Goal: Task Accomplishment & Management: Manage account settings

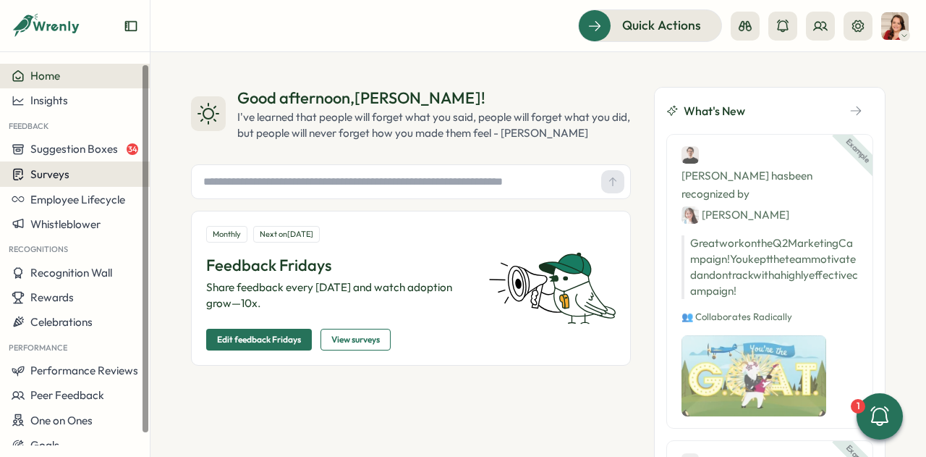
click at [65, 171] on span "Surveys" at bounding box center [49, 174] width 39 height 14
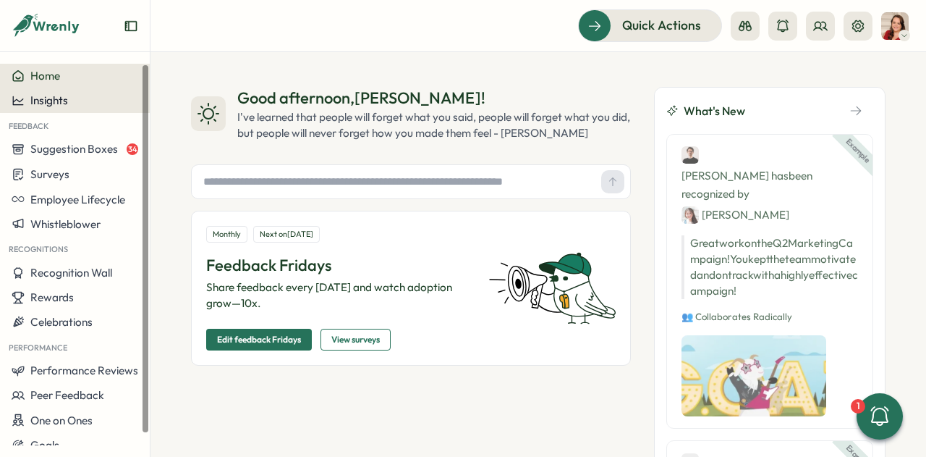
click at [84, 106] on div "Insights" at bounding box center [75, 100] width 127 height 13
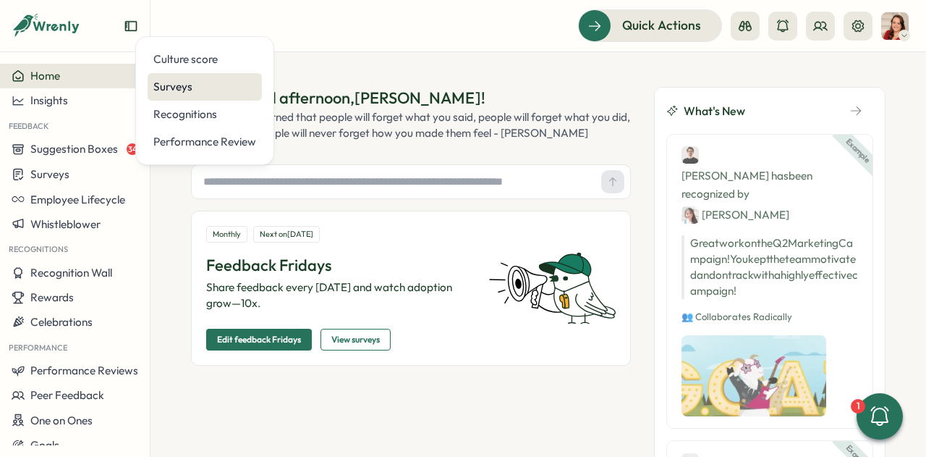
click at [195, 83] on div "Surveys" at bounding box center [204, 87] width 103 height 16
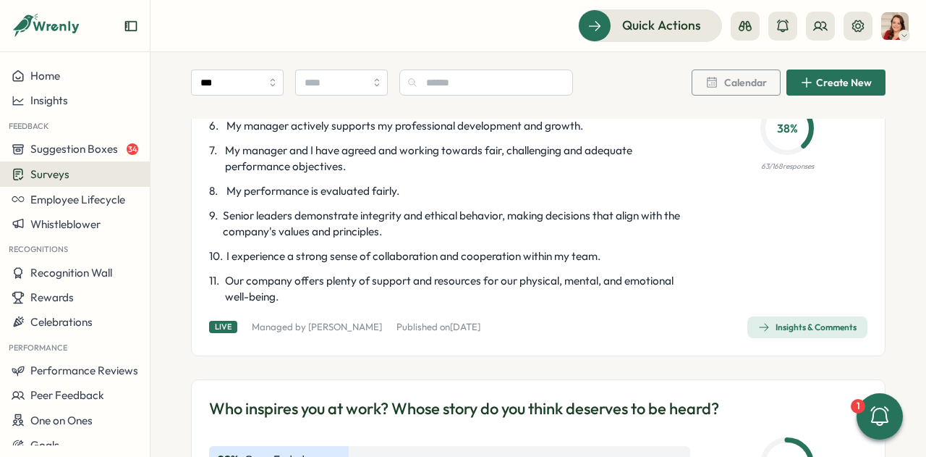
scroll to position [2827, 0]
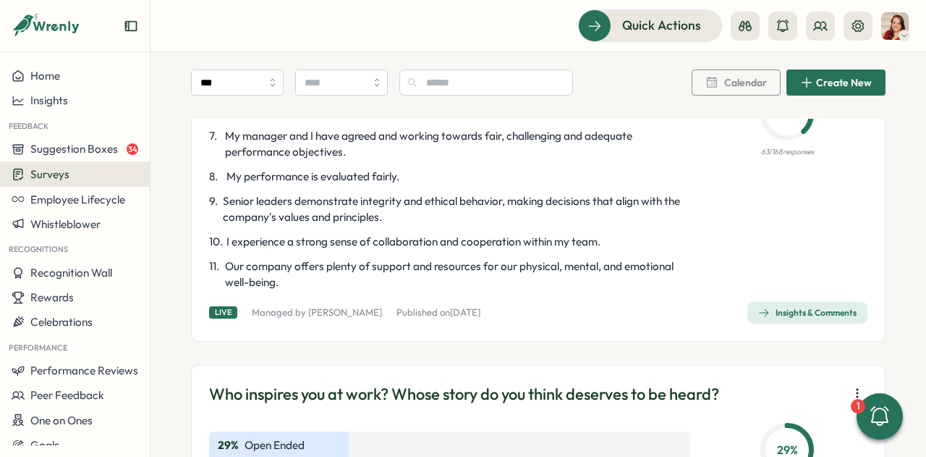
click at [810, 323] on span "Insights & Comments" at bounding box center [807, 312] width 98 height 20
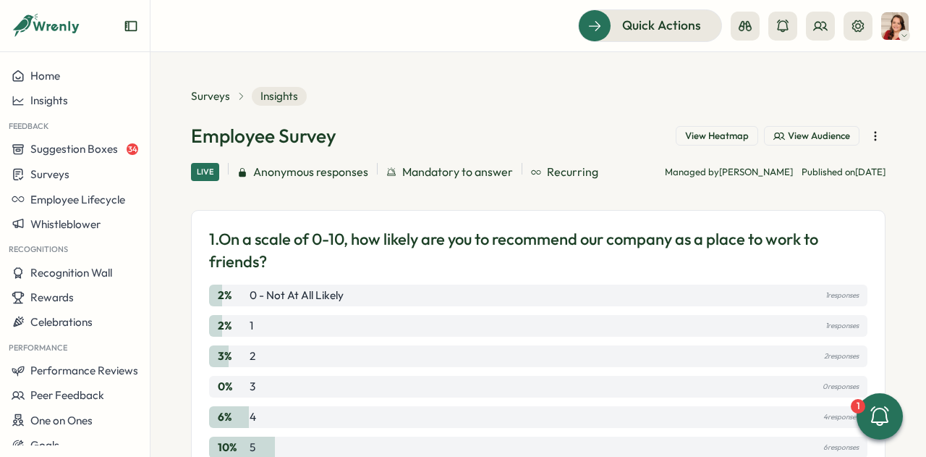
click at [697, 136] on span "View Heatmap" at bounding box center [717, 136] width 64 height 13
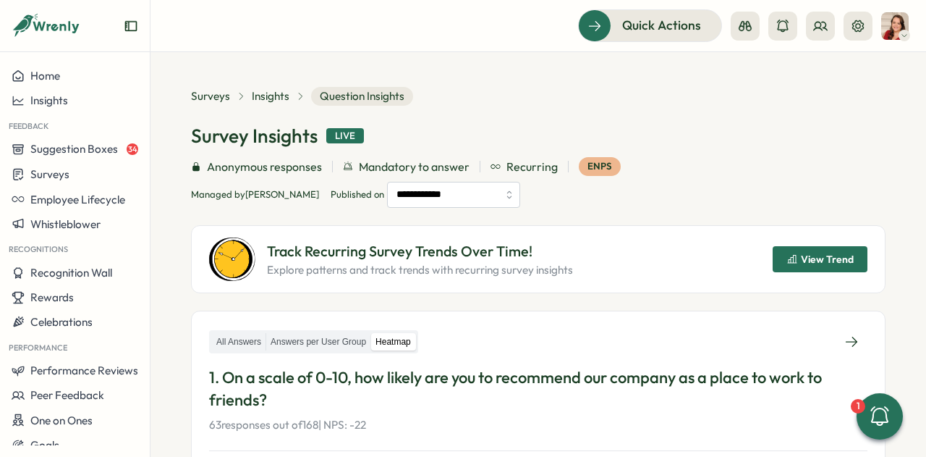
click at [694, 158] on div "**********" at bounding box center [538, 182] width 695 height 51
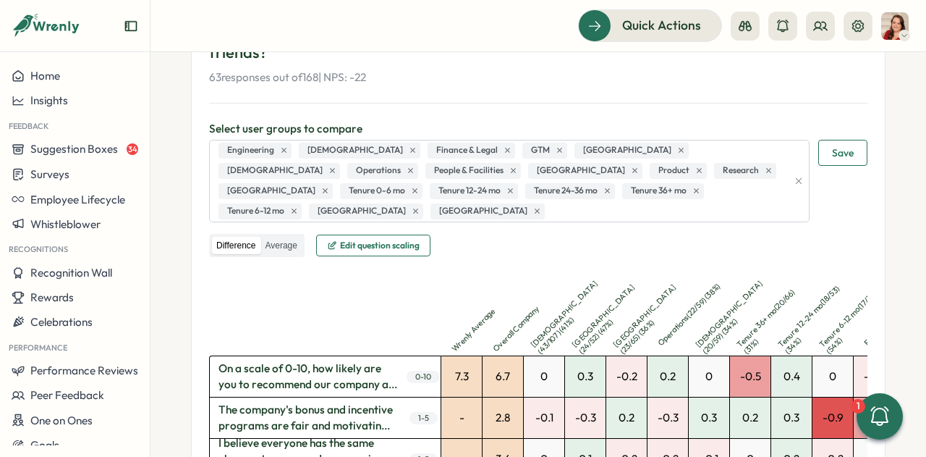
scroll to position [376, 0]
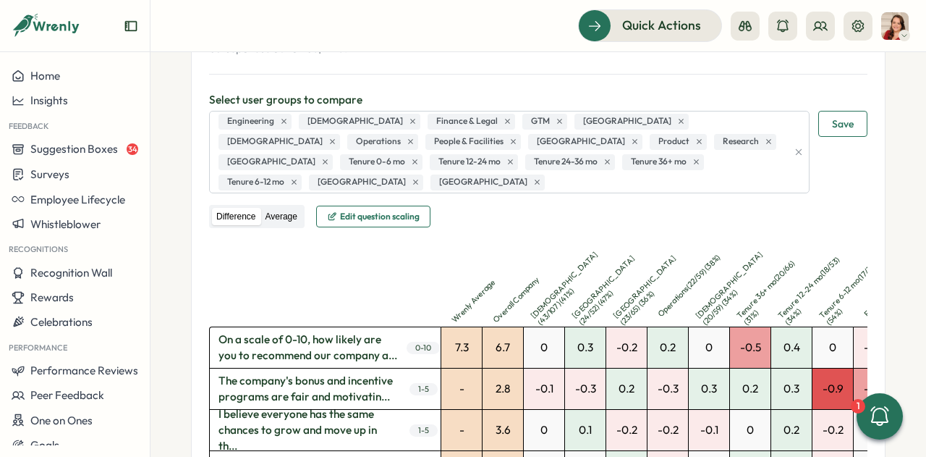
click at [284, 208] on label "Average" at bounding box center [280, 217] width 41 height 18
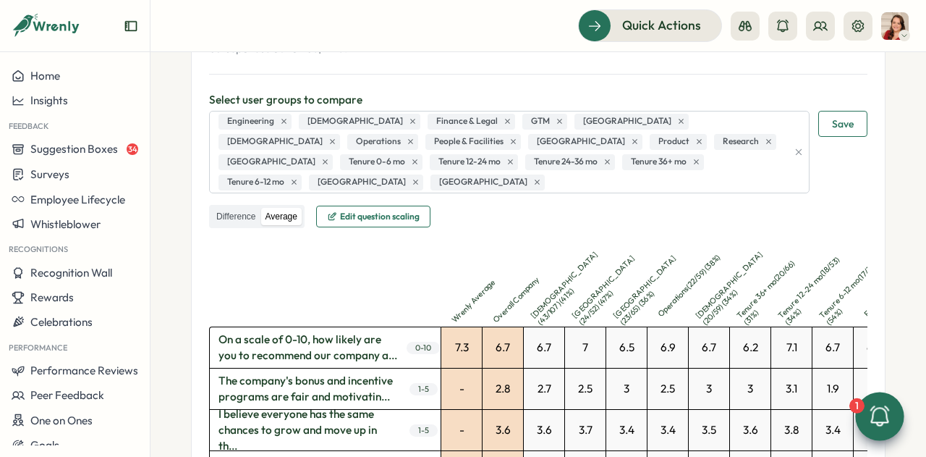
click at [874, 410] on icon at bounding box center [879, 415] width 19 height 20
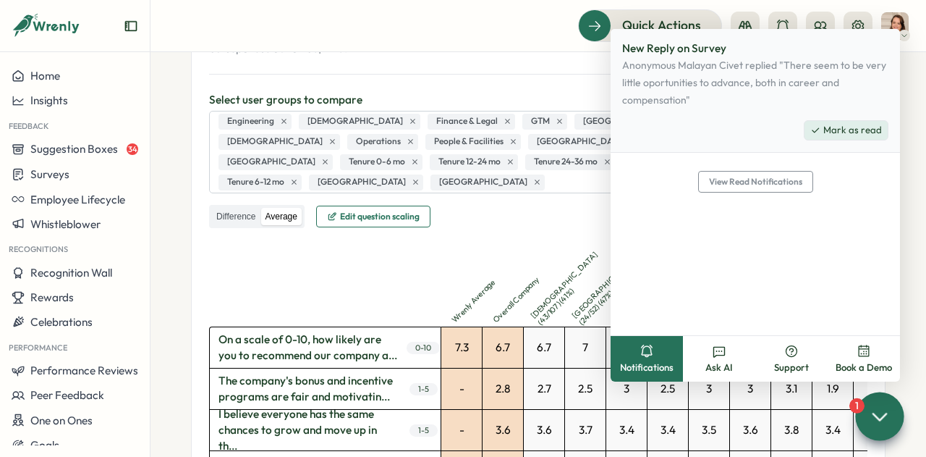
click at [849, 130] on span "Mark as read" at bounding box center [852, 130] width 59 height 13
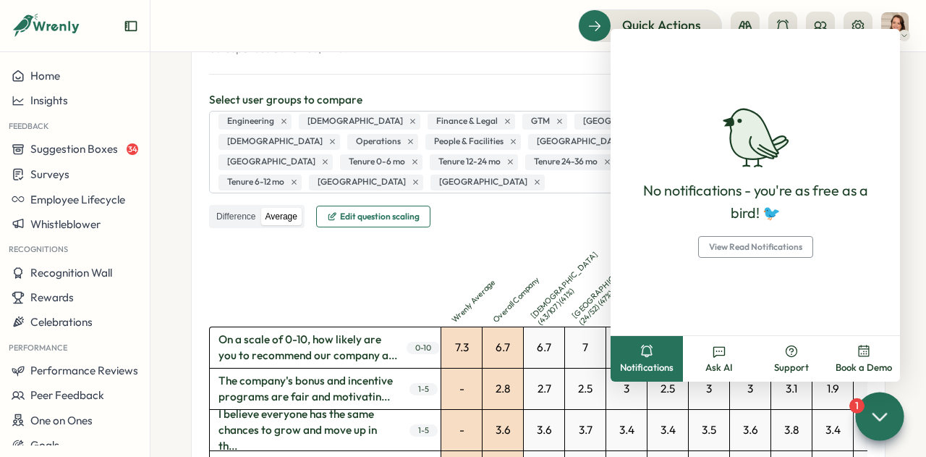
click at [441, 43] on header "Quick Actions" at bounding box center [538, 26] width 776 height 52
click at [905, 228] on section "**********" at bounding box center [538, 254] width 776 height 404
click at [878, 399] on div at bounding box center [879, 415] width 48 height 48
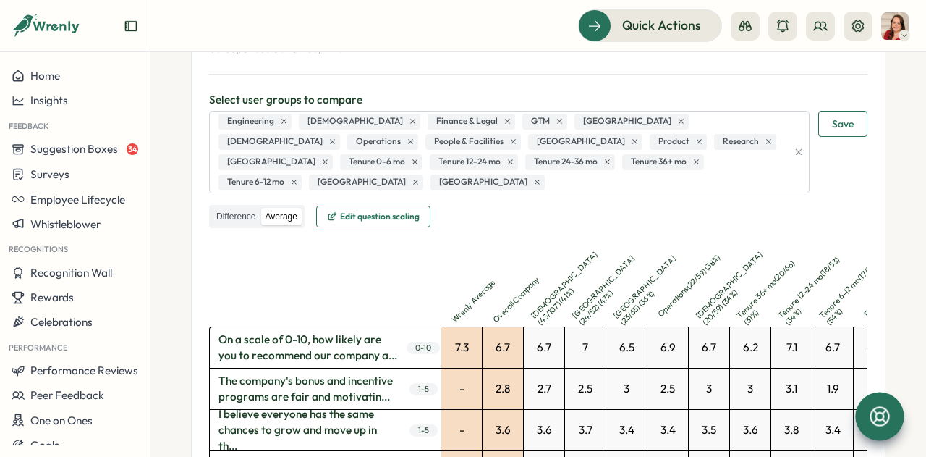
scroll to position [22, 0]
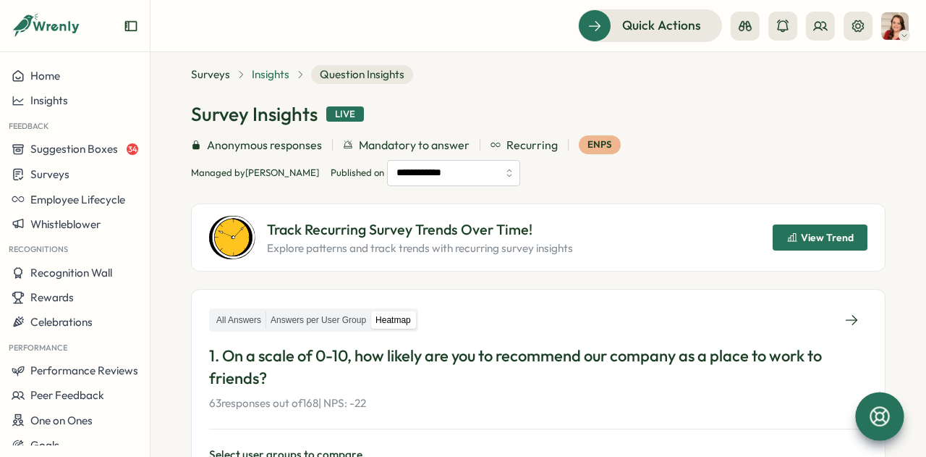
click at [268, 76] on span "Insights" at bounding box center [271, 75] width 38 height 16
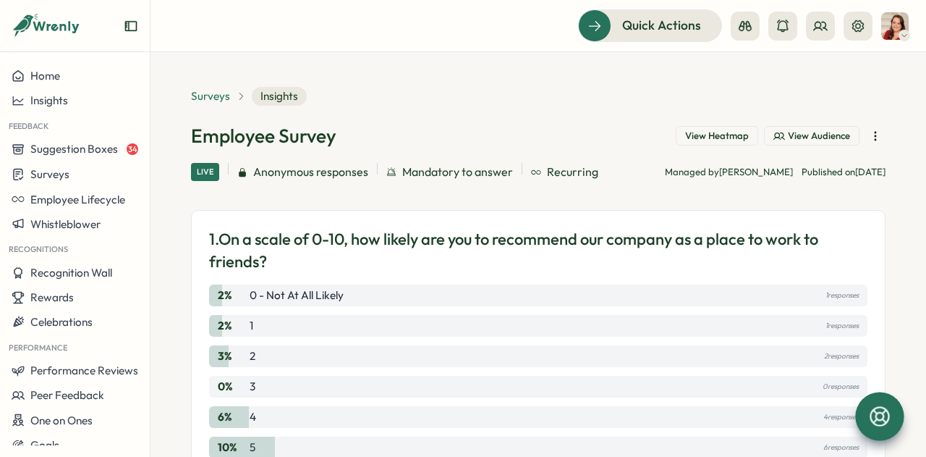
click at [207, 97] on span "Surveys" at bounding box center [210, 96] width 39 height 16
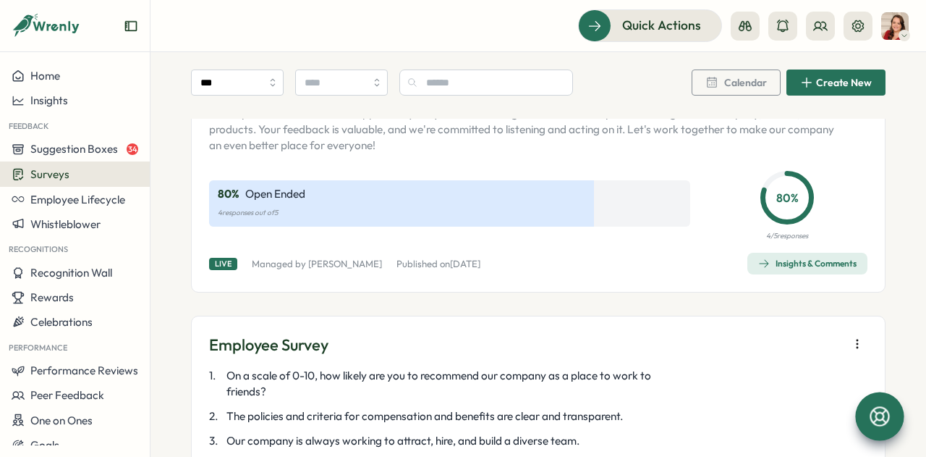
scroll to position [3418, 0]
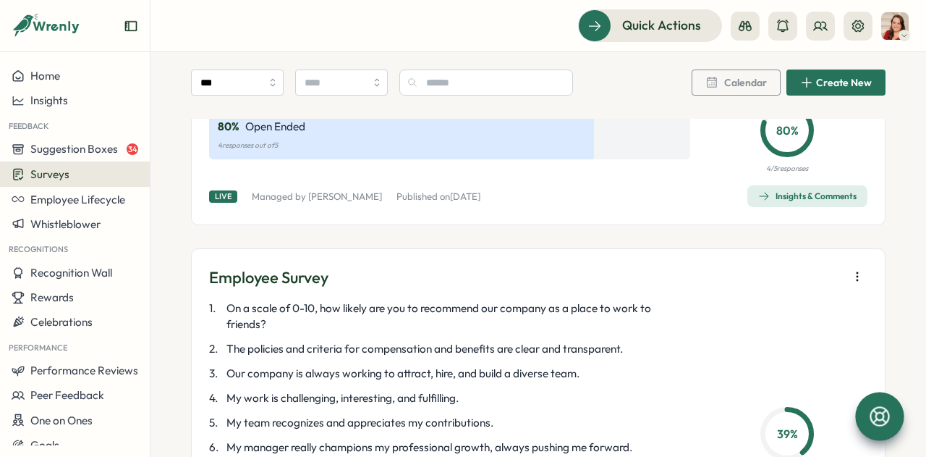
click at [847, 287] on button "button" at bounding box center [857, 276] width 20 height 20
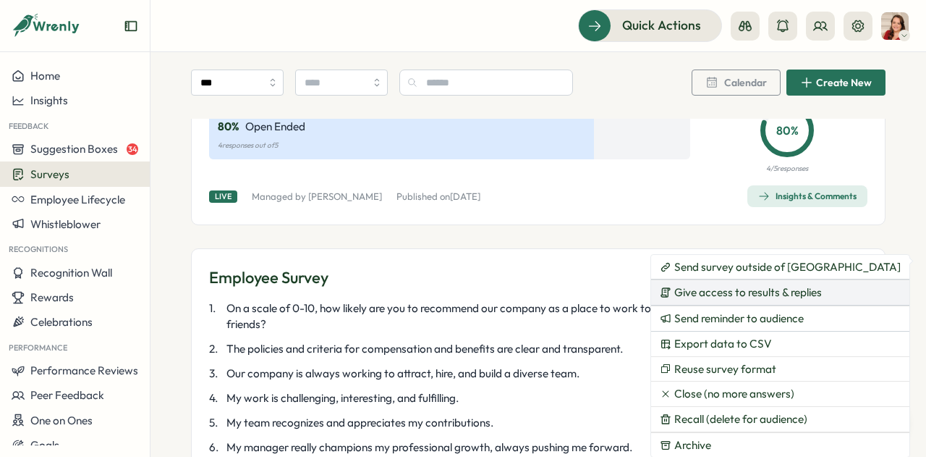
click at [770, 294] on span "Give access to results & replies" at bounding box center [748, 292] width 148 height 13
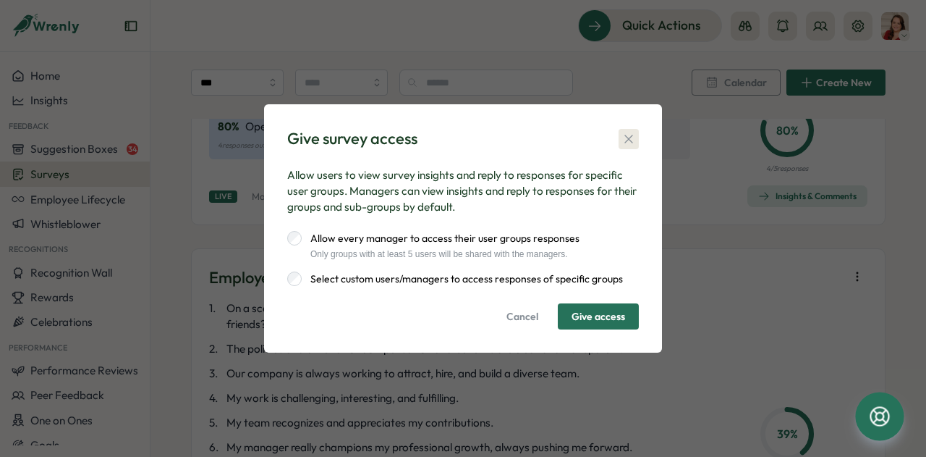
click at [631, 138] on icon "button" at bounding box center [629, 139] width 14 height 14
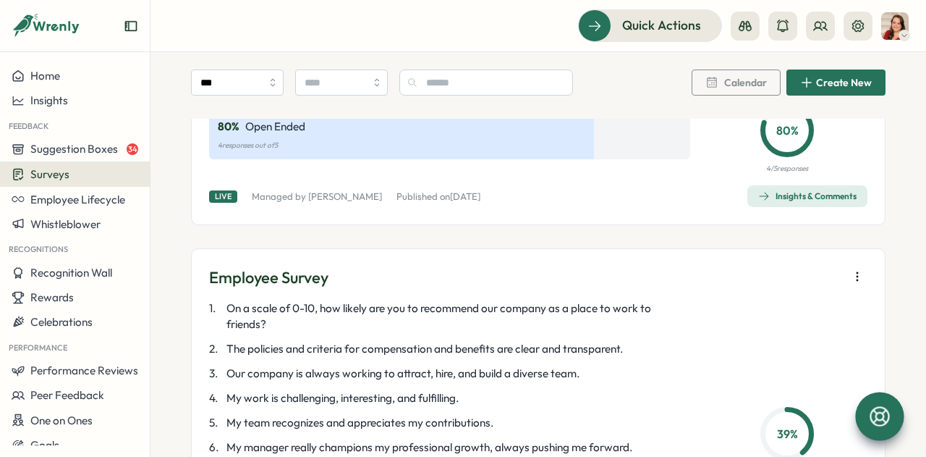
click at [858, 287] on button "button" at bounding box center [857, 276] width 20 height 20
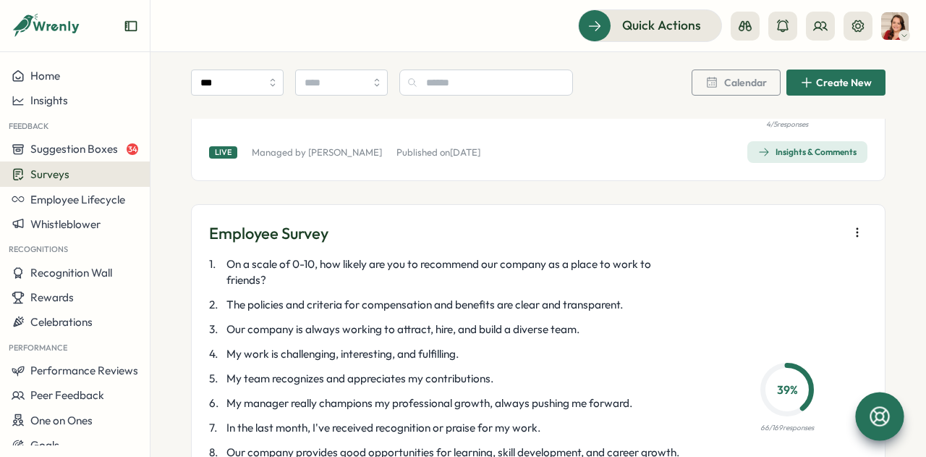
scroll to position [3464, 0]
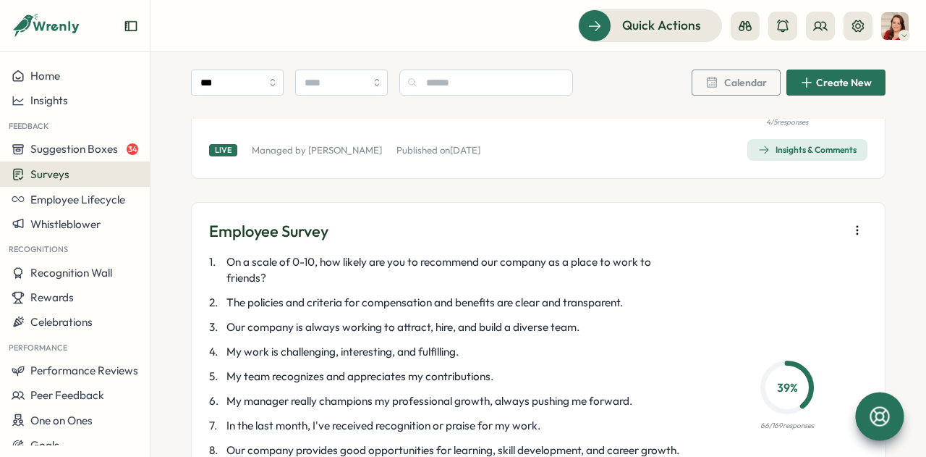
click at [859, 240] on button "button" at bounding box center [857, 230] width 20 height 20
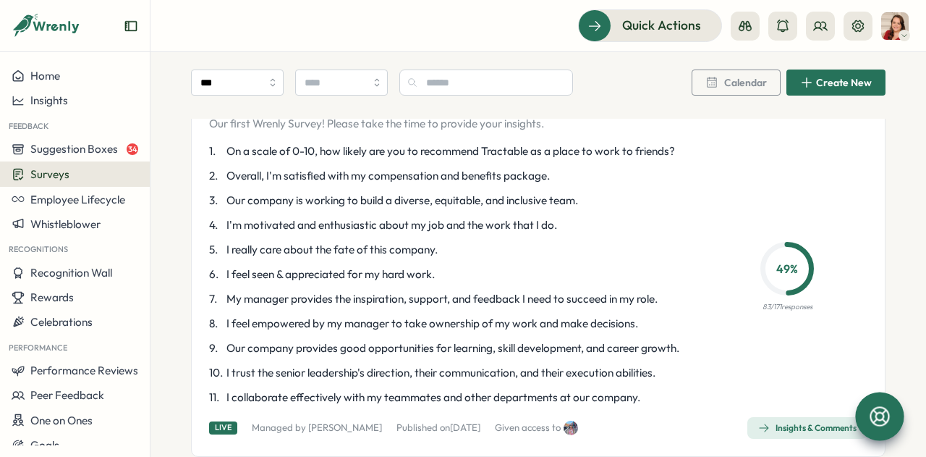
scroll to position [3995, 0]
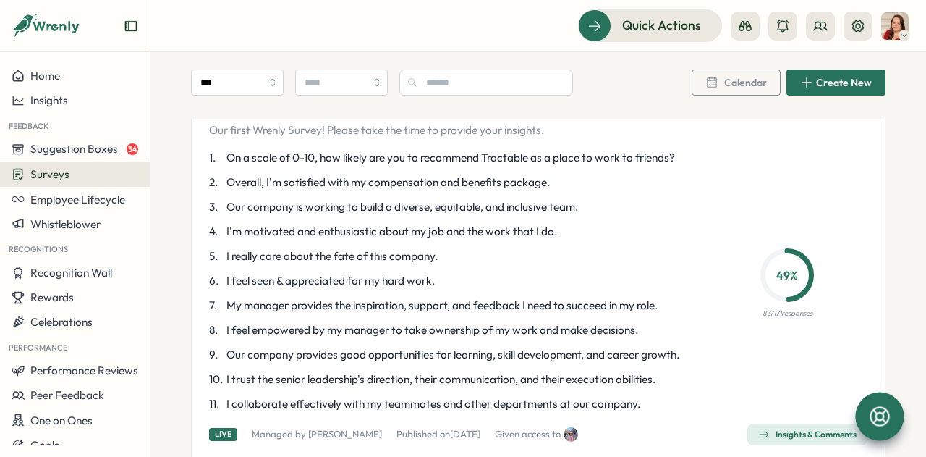
click at [860, 114] on button "button" at bounding box center [857, 104] width 20 height 20
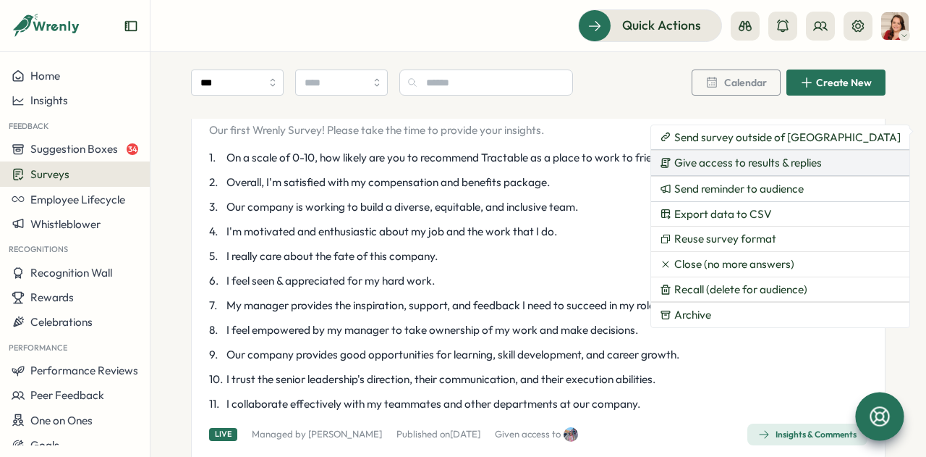
click at [810, 164] on span "Give access to results & replies" at bounding box center [748, 162] width 148 height 13
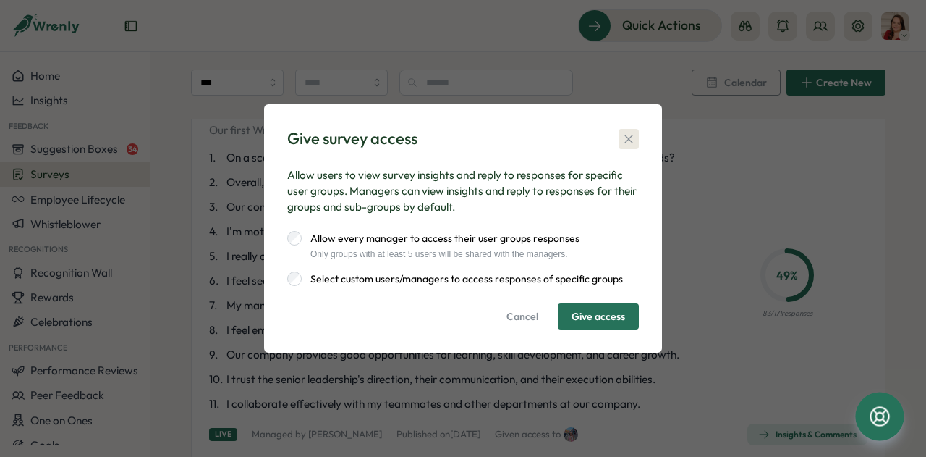
click at [636, 144] on button "button" at bounding box center [629, 139] width 20 height 20
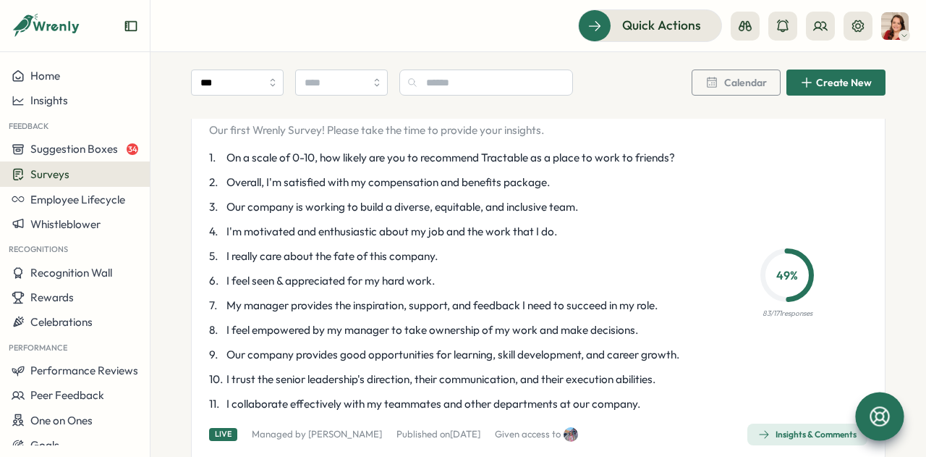
click at [850, 111] on icon "button" at bounding box center [857, 104] width 14 height 14
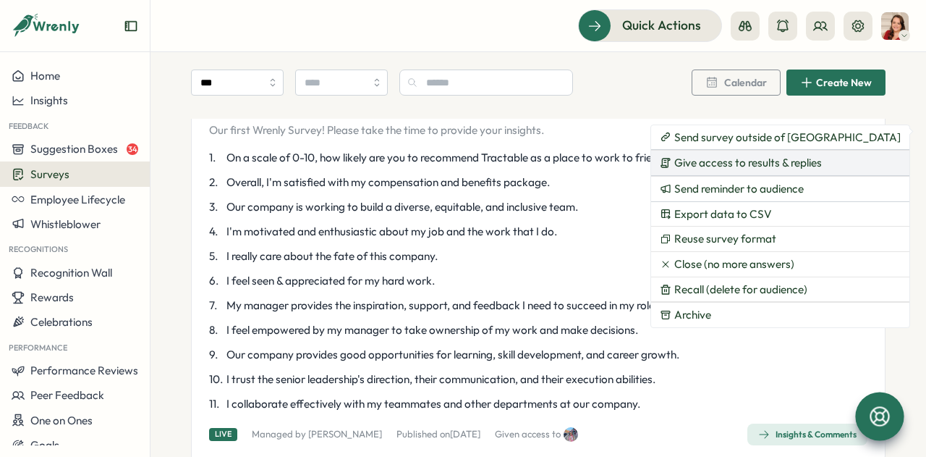
click at [762, 167] on span "Give access to results & replies" at bounding box center [748, 162] width 148 height 13
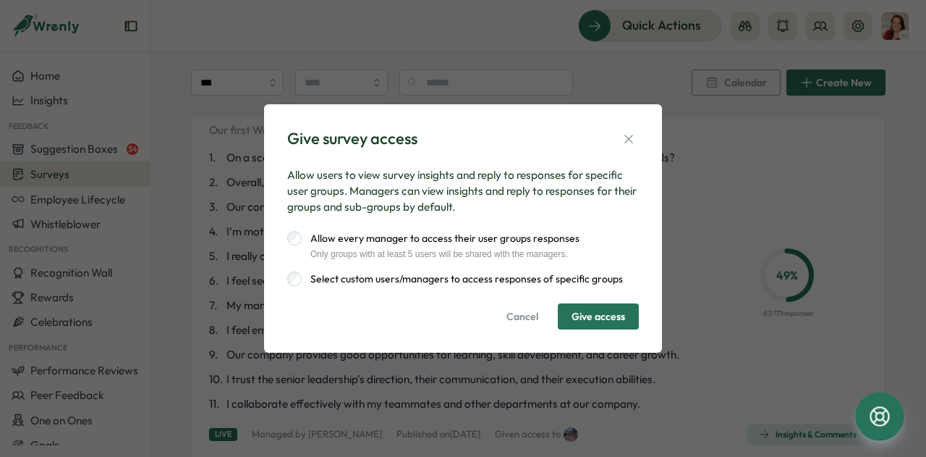
click at [454, 278] on label "Select custom users/managers to access responses of specific groups" at bounding box center [462, 278] width 321 height 14
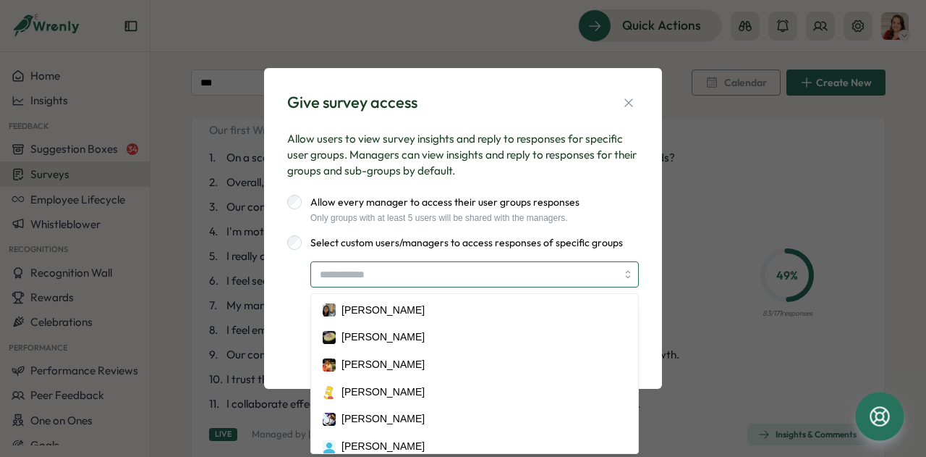
click at [397, 285] on input "search" at bounding box center [468, 274] width 297 height 25
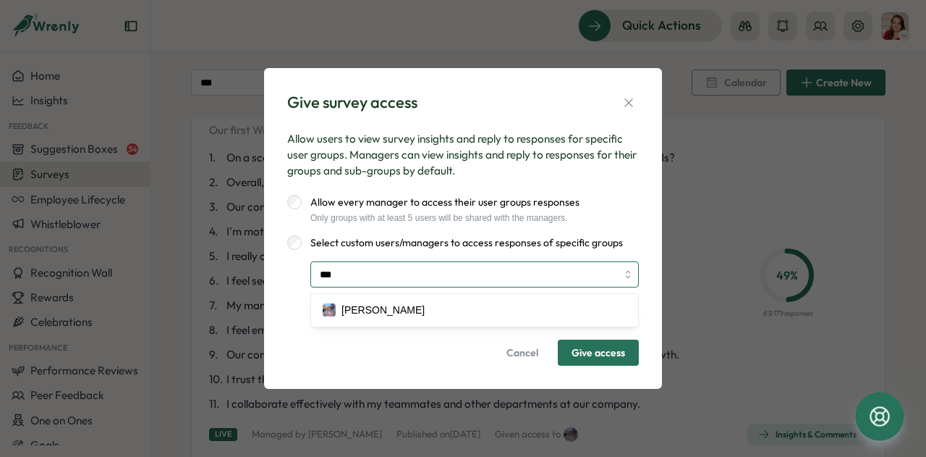
type input "****"
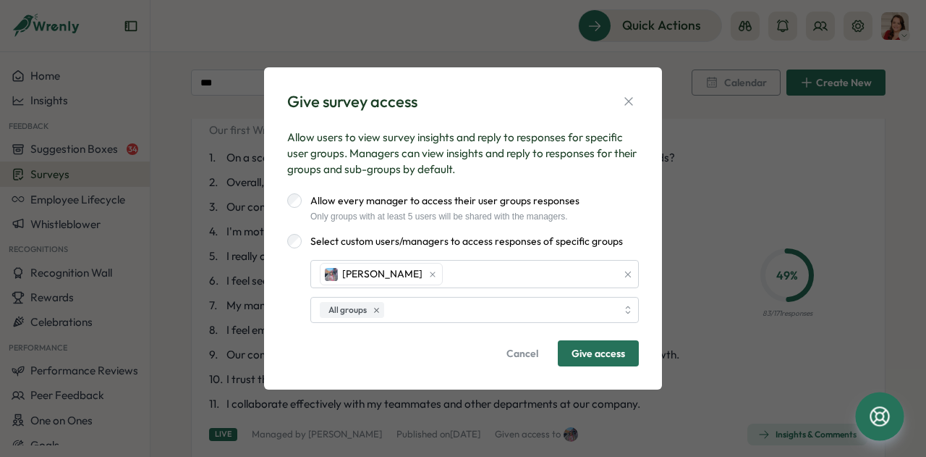
click at [591, 357] on span "Give access" at bounding box center [599, 353] width 54 height 25
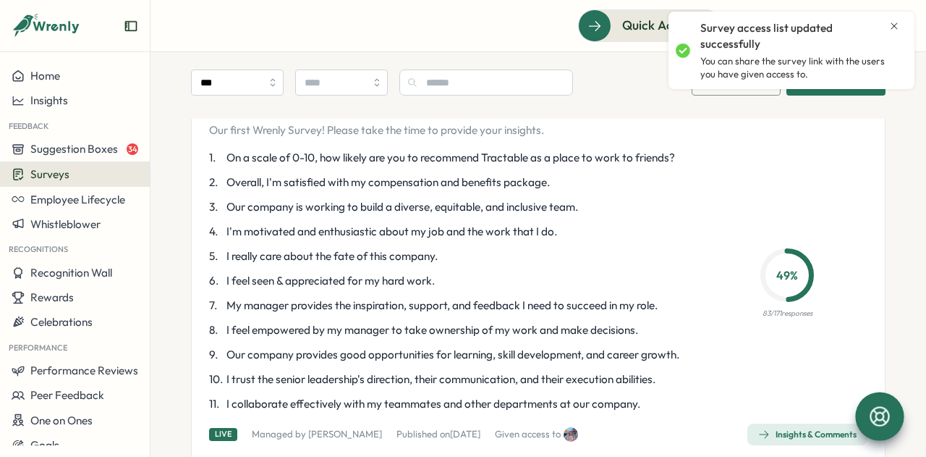
click at [877, 192] on div "Employee Survey Our first Wrenly Survey! Please take the time to provide your i…" at bounding box center [538, 269] width 695 height 387
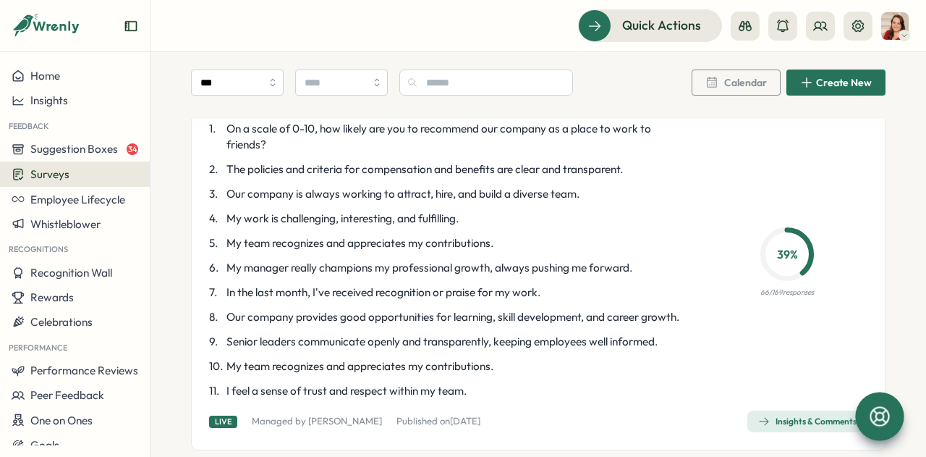
scroll to position [3587, 0]
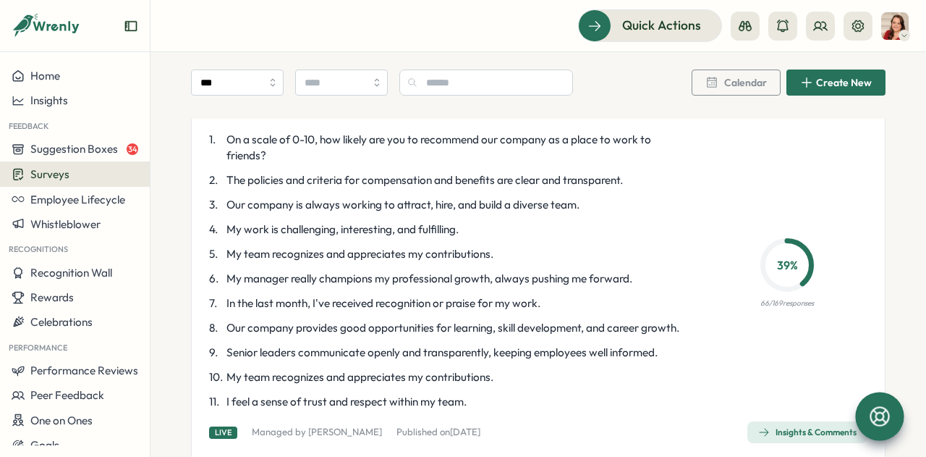
click at [859, 118] on button "button" at bounding box center [857, 108] width 20 height 20
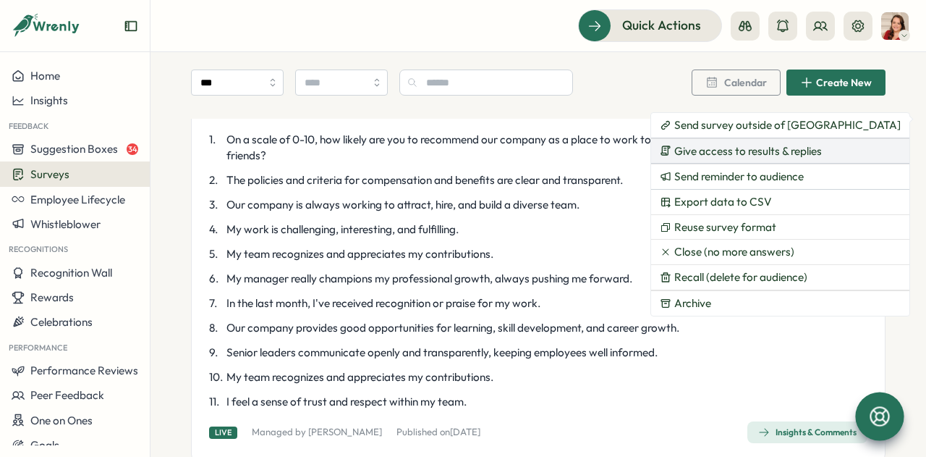
click at [708, 155] on span "Give access to results & replies" at bounding box center [748, 151] width 148 height 13
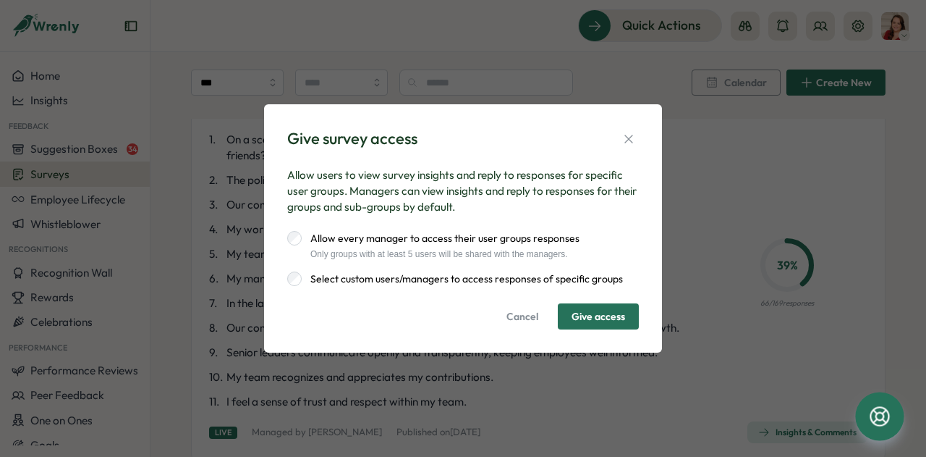
click at [520, 282] on label "Select custom users/managers to access responses of specific groups" at bounding box center [462, 278] width 321 height 14
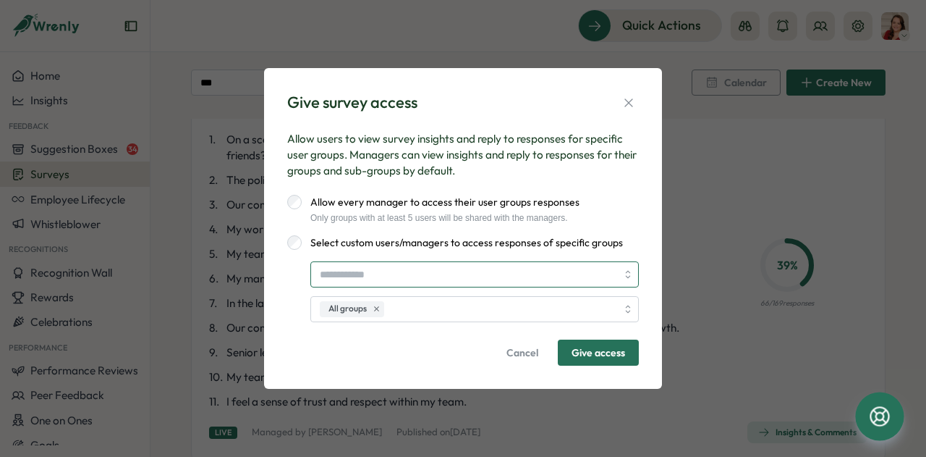
click at [386, 283] on input "search" at bounding box center [468, 274] width 297 height 25
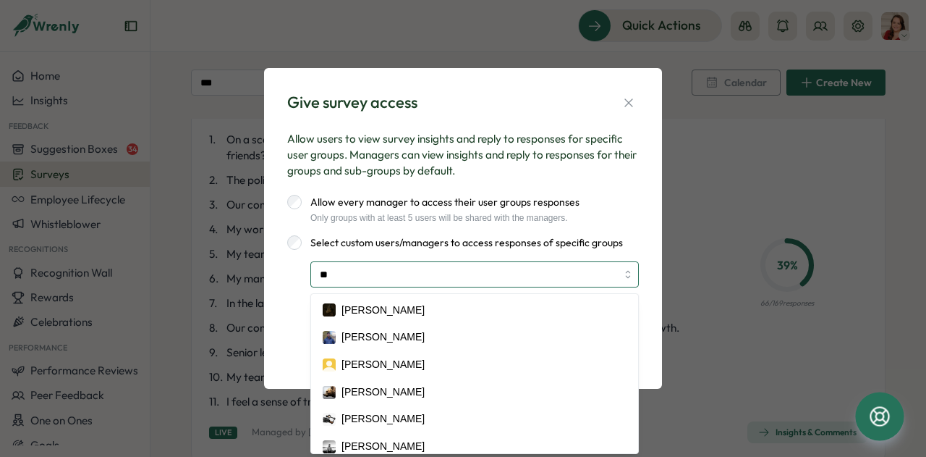
type input "***"
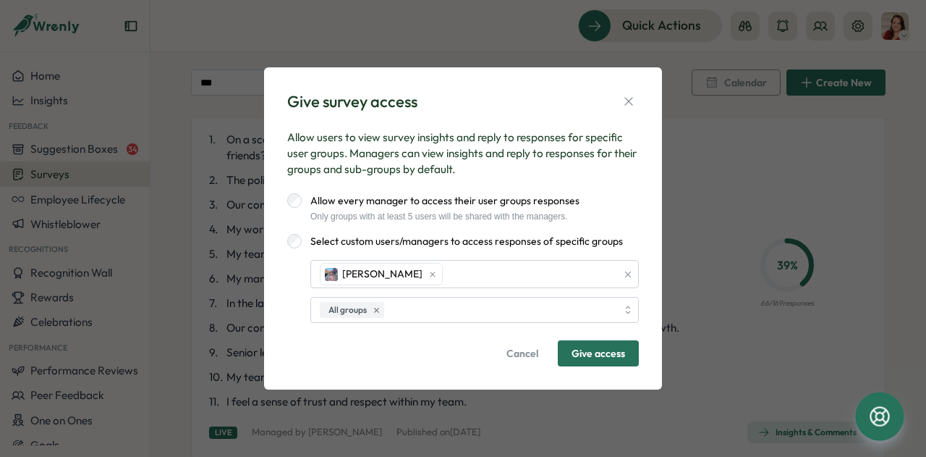
click at [593, 365] on span "Give access" at bounding box center [599, 353] width 54 height 25
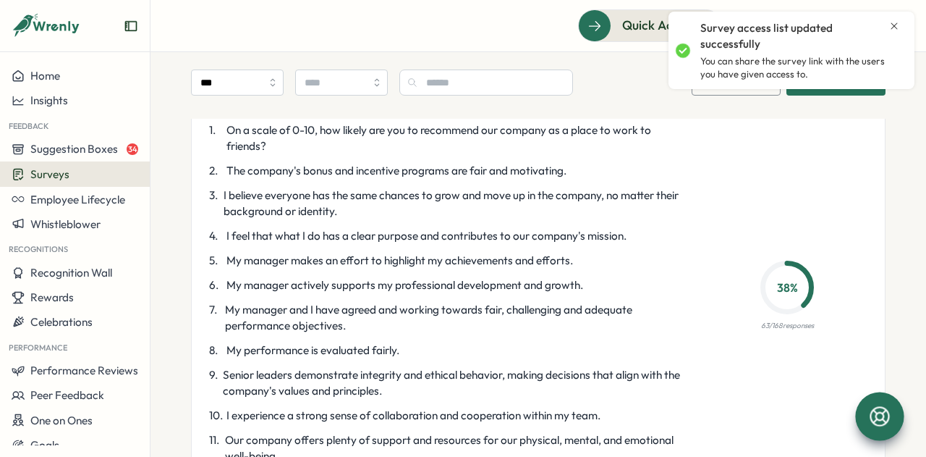
scroll to position [2632, 0]
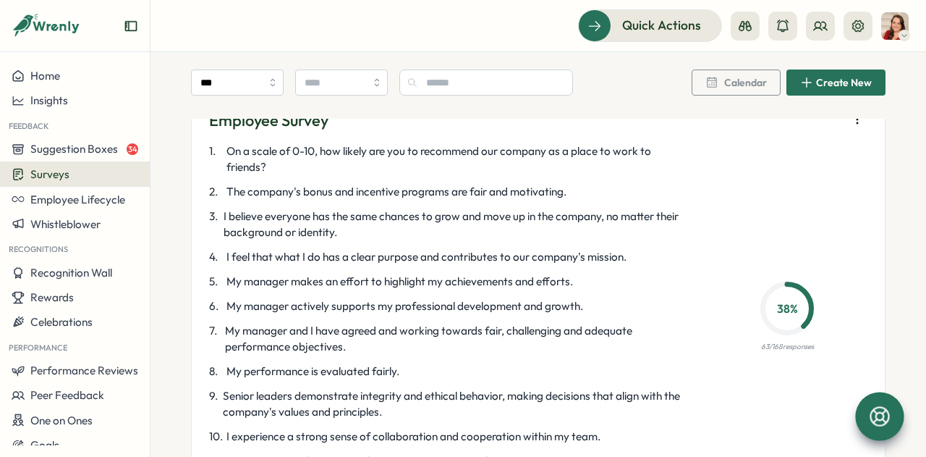
click at [856, 127] on icon "button" at bounding box center [857, 119] width 14 height 14
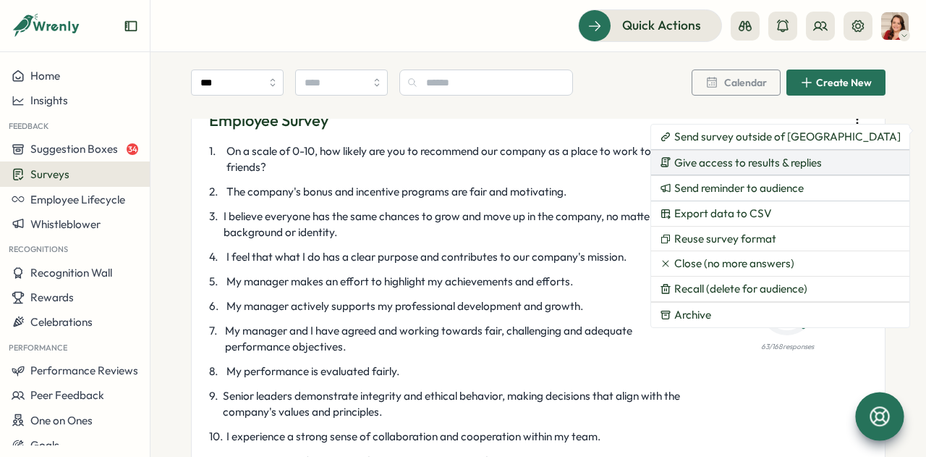
click at [797, 167] on span "Give access to results & replies" at bounding box center [748, 162] width 148 height 13
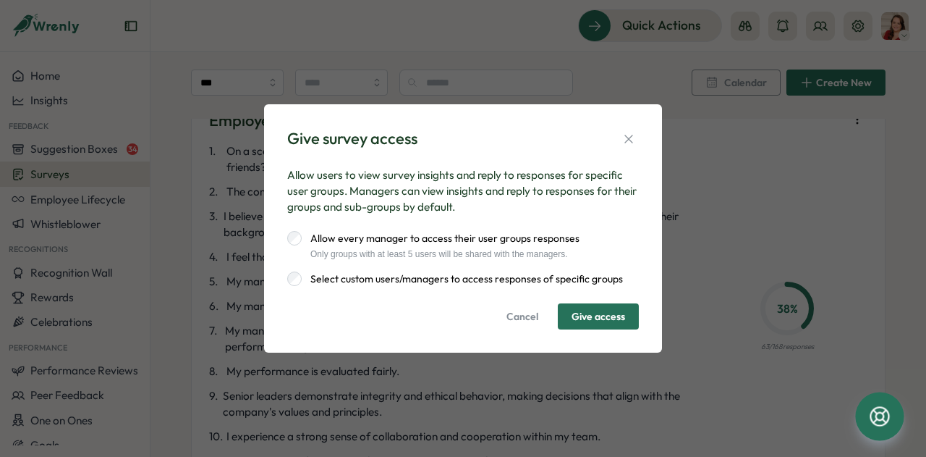
click at [515, 276] on label "Select custom users/managers to access responses of specific groups" at bounding box center [462, 278] width 321 height 14
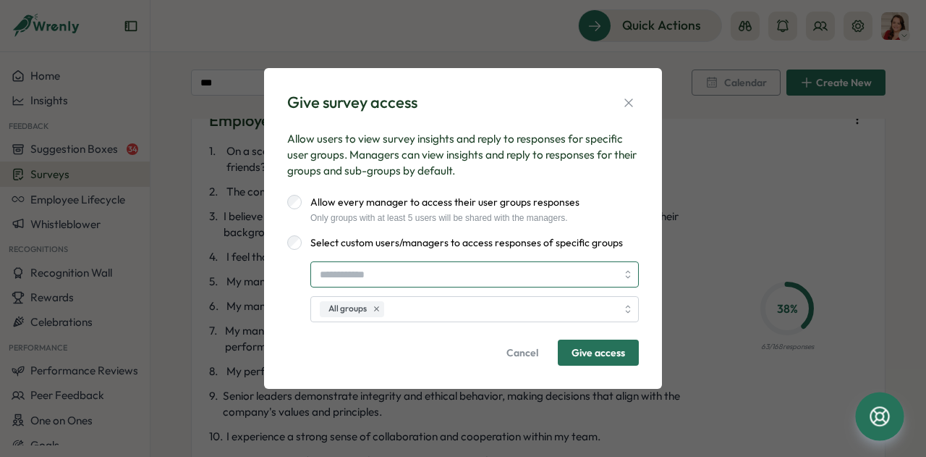
click at [529, 275] on input "search" at bounding box center [468, 274] width 297 height 25
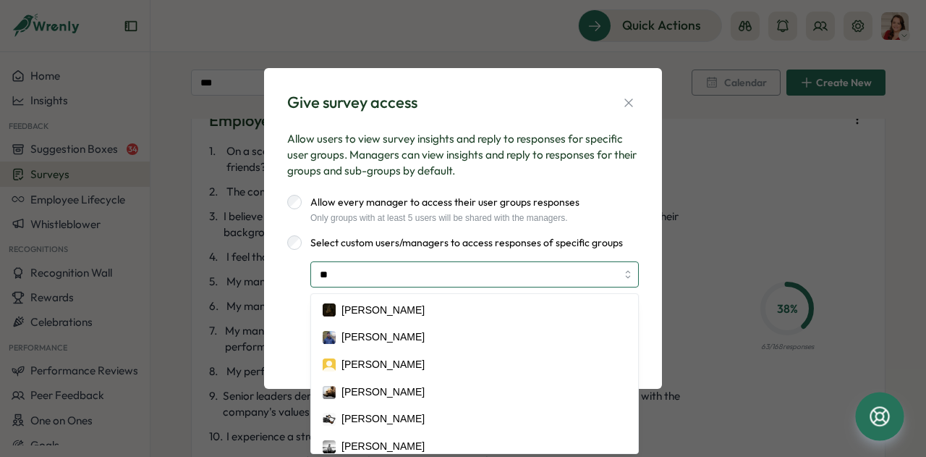
type input "***"
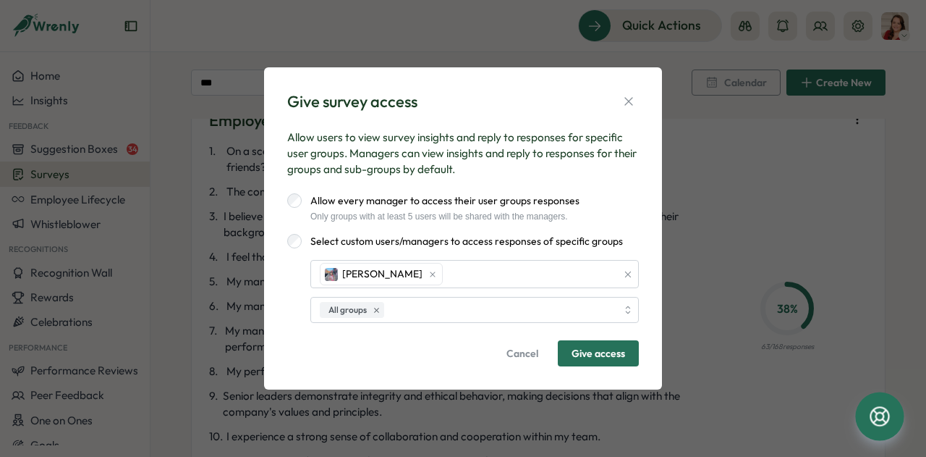
click at [607, 360] on span "Give access" at bounding box center [599, 353] width 54 height 25
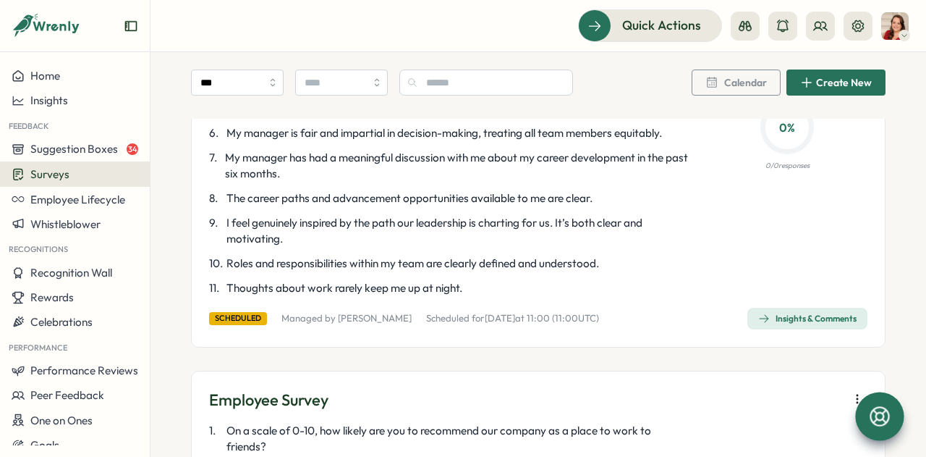
scroll to position [2338, 0]
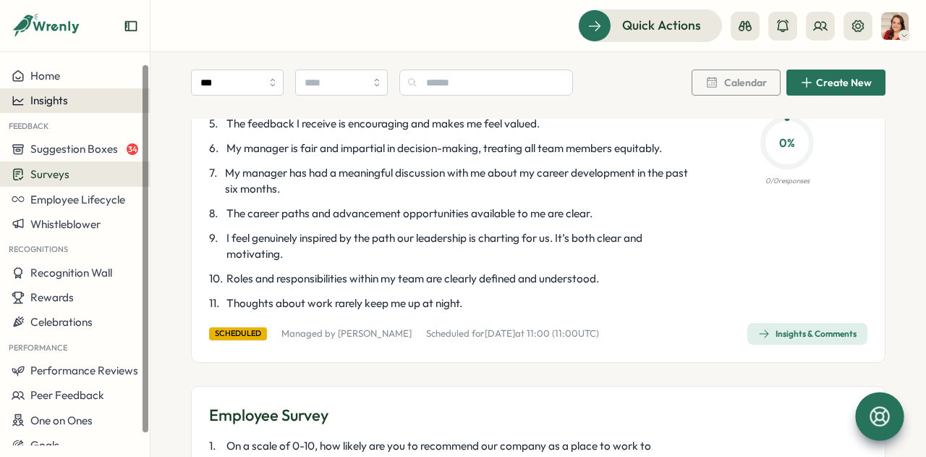
click at [41, 105] on span "Insights" at bounding box center [49, 100] width 38 height 14
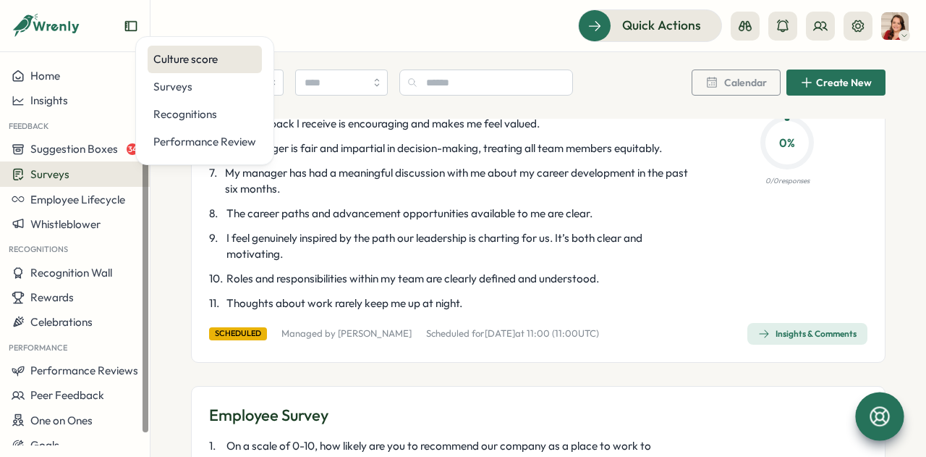
click at [177, 67] on div "Culture score" at bounding box center [205, 59] width 114 height 27
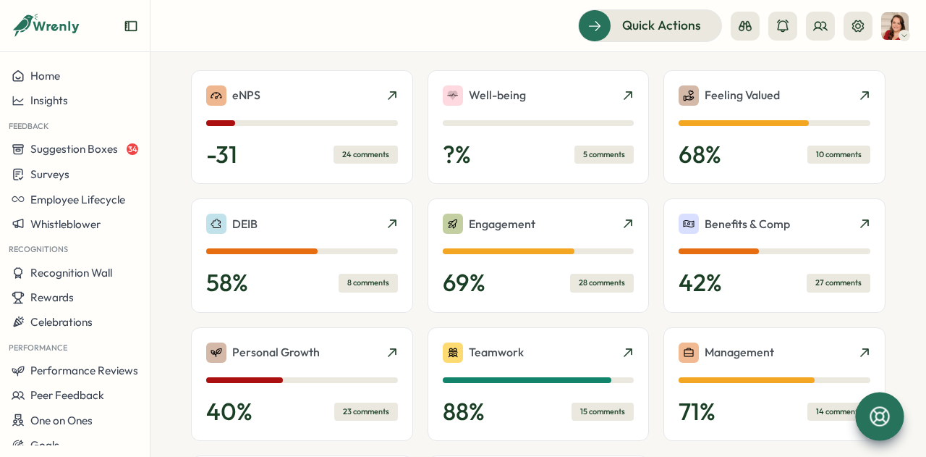
scroll to position [357, 0]
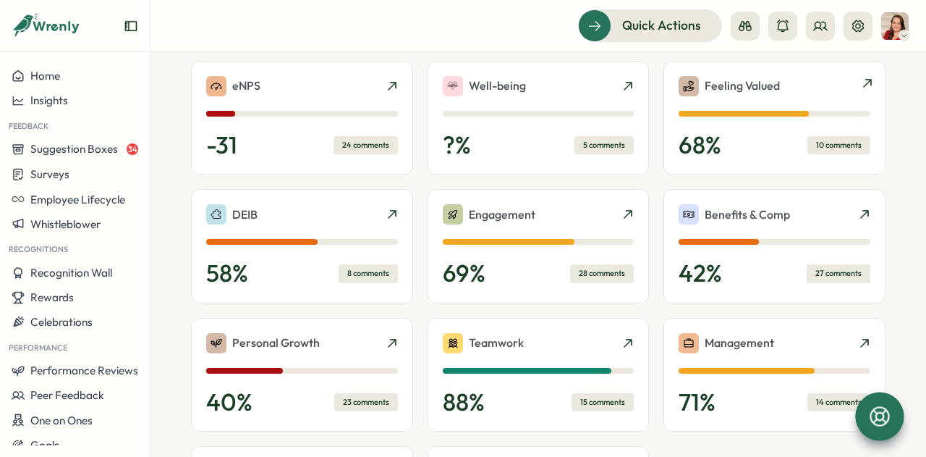
click at [837, 147] on div "10 comments" at bounding box center [838, 145] width 63 height 18
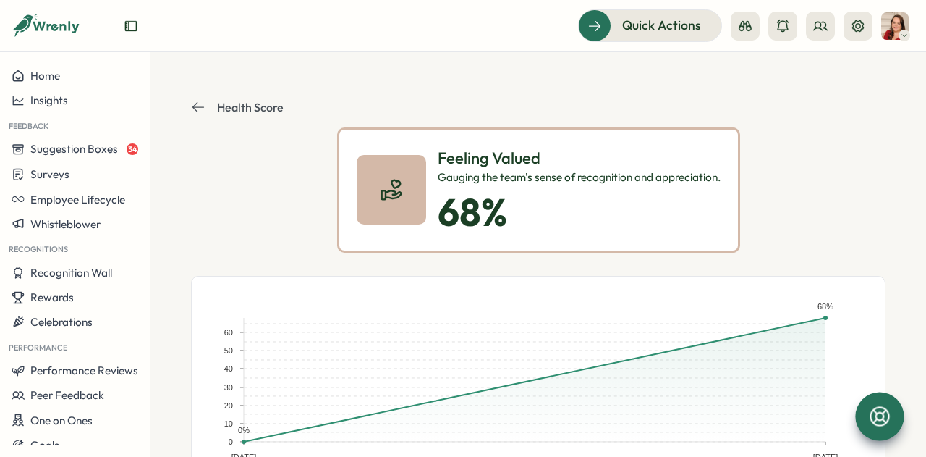
click at [817, 156] on div "Feeling Valued Gauging the team's sense of recognition and appreciation. 68 %" at bounding box center [538, 189] width 695 height 125
click at [203, 109] on icon at bounding box center [198, 107] width 14 height 14
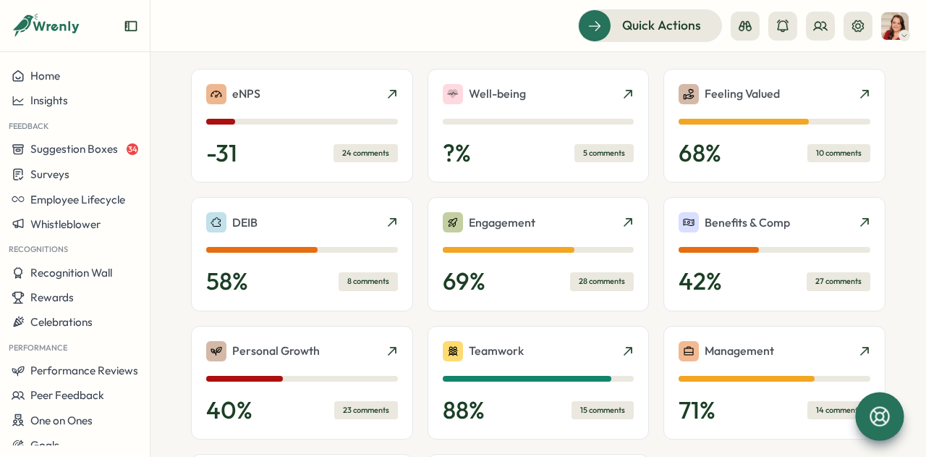
scroll to position [354, 0]
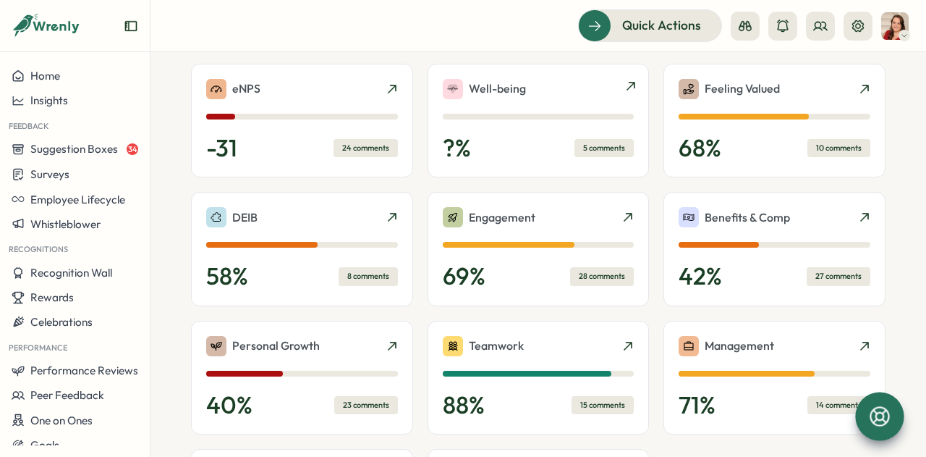
click at [622, 79] on div "Well-being" at bounding box center [539, 89] width 192 height 20
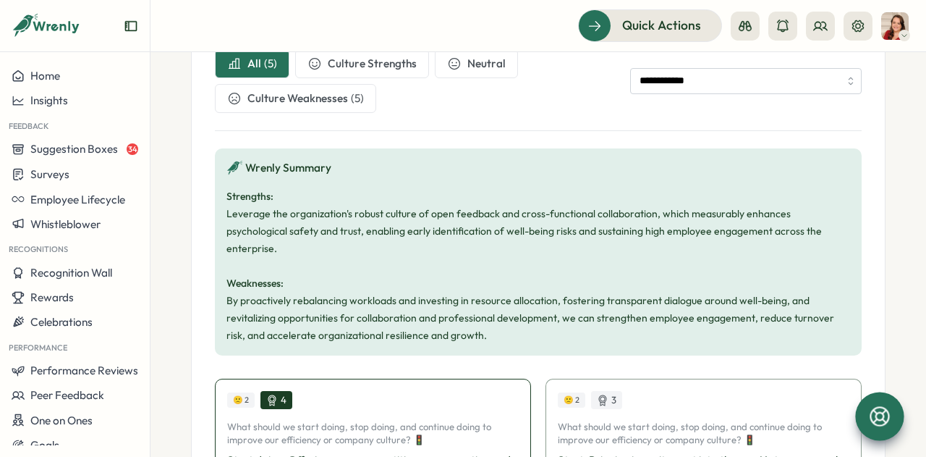
scroll to position [509, 0]
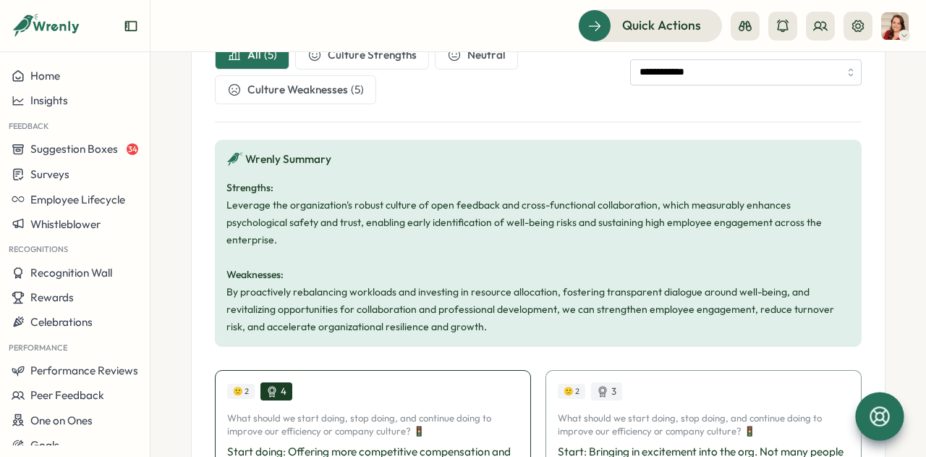
click at [228, 289] on div "Strengths: Leverage the organization's robust culture of open feedback and cros…" at bounding box center [538, 257] width 624 height 156
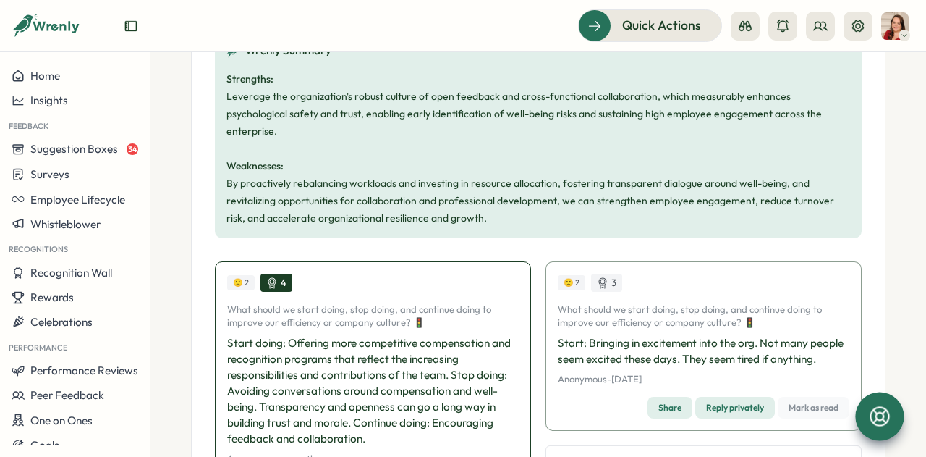
scroll to position [600, 0]
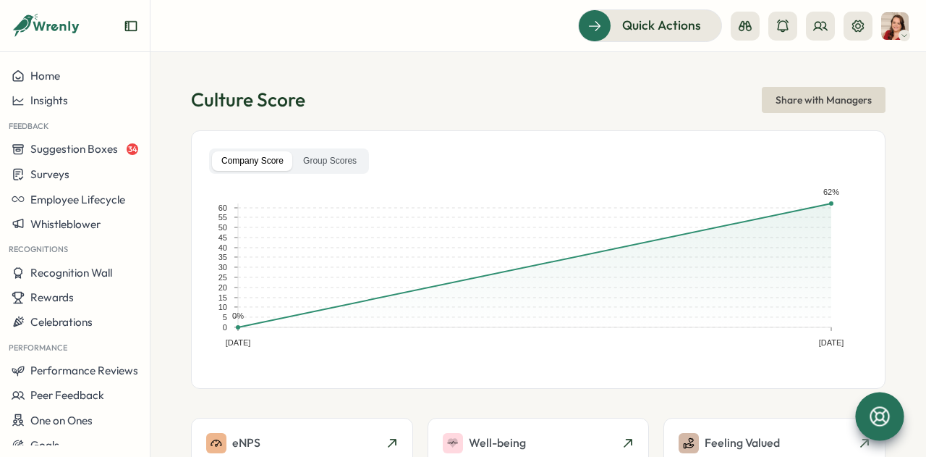
click at [577, 93] on div "Culture Score Share with Managers" at bounding box center [538, 100] width 695 height 26
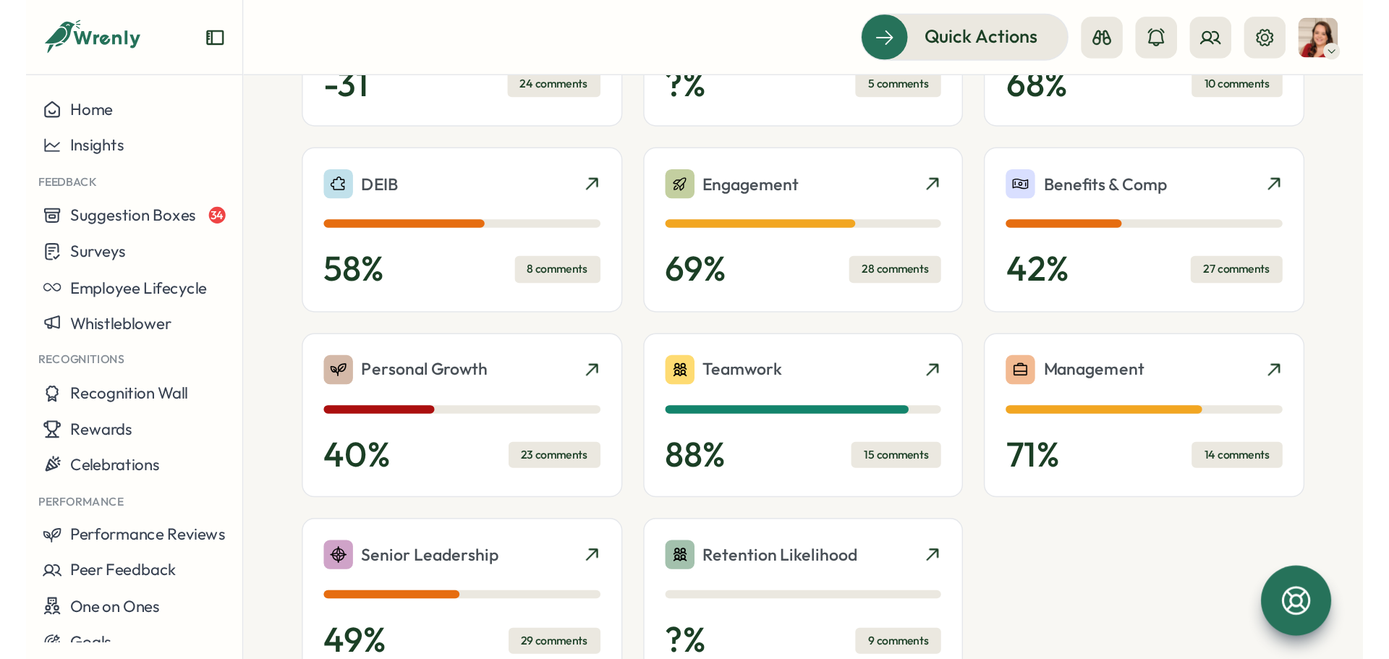
scroll to position [458, 0]
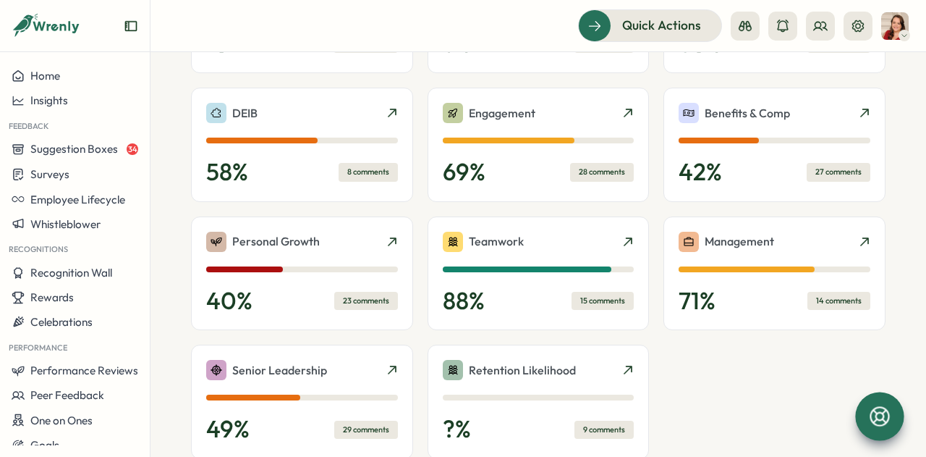
click at [417, 76] on div "eNPS -31 24 comments Well-being ? % 5 comments Feeling Valued 68 % 10 comments …" at bounding box center [538, 208] width 695 height 499
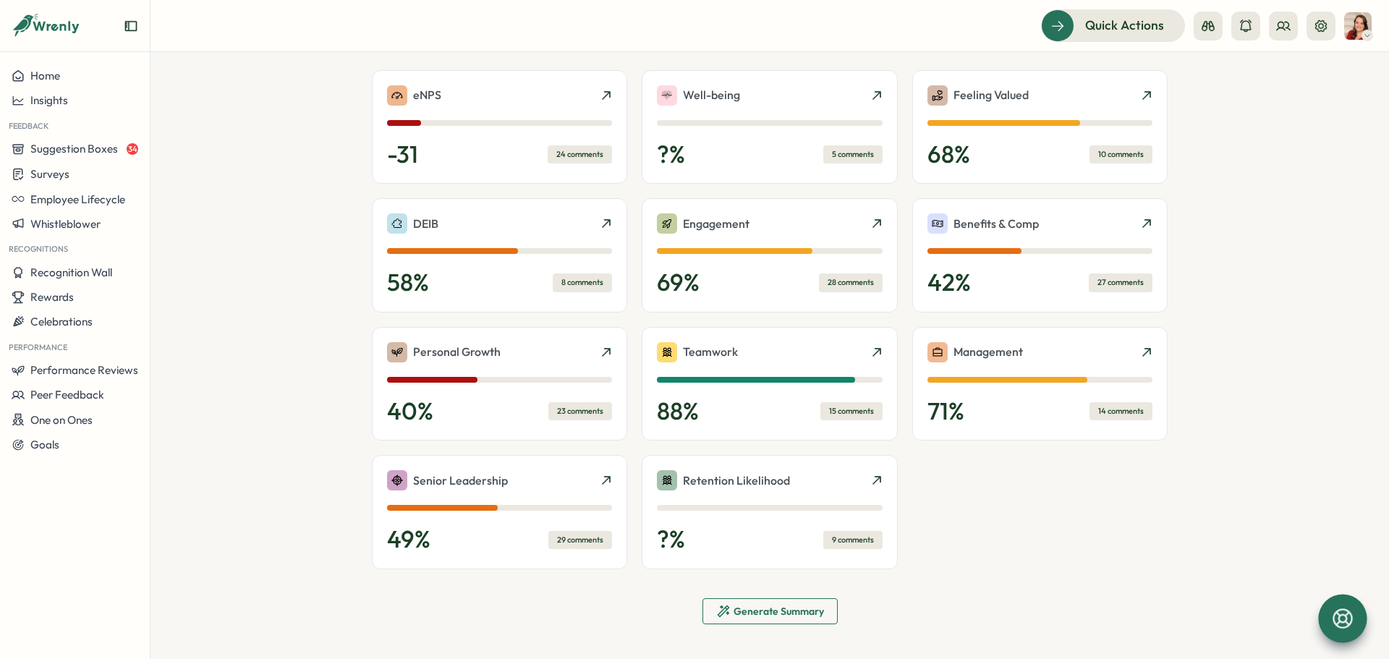
scroll to position [313, 0]
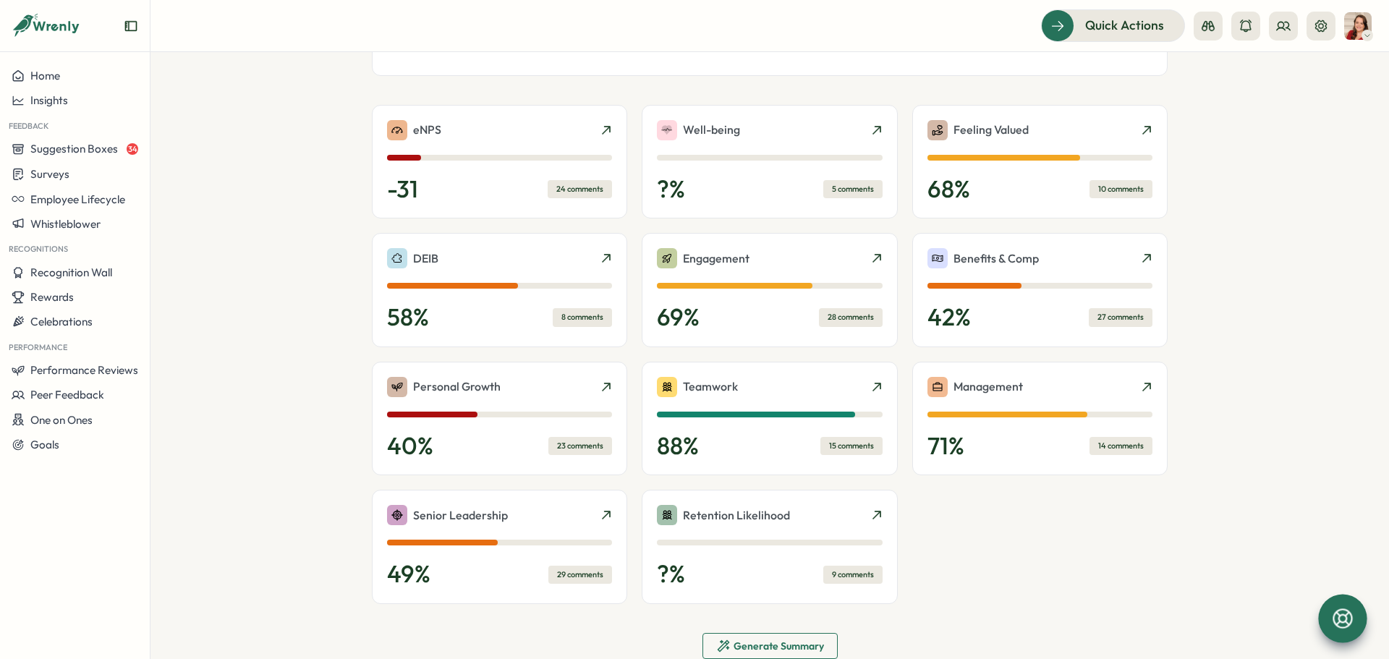
click at [925, 197] on section "Culture Score Share with Managers Company Score Group Scores [DATE] [DATE] 0 5 …" at bounding box center [769, 355] width 1239 height 607
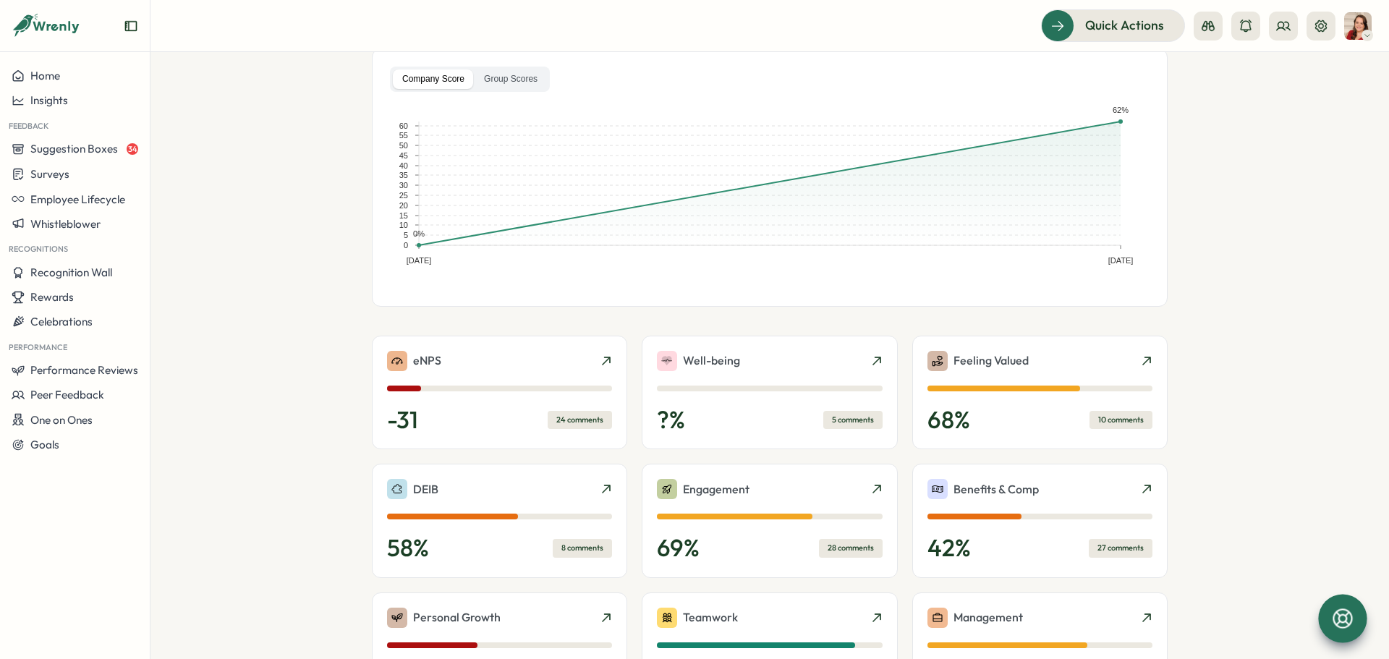
scroll to position [0, 0]
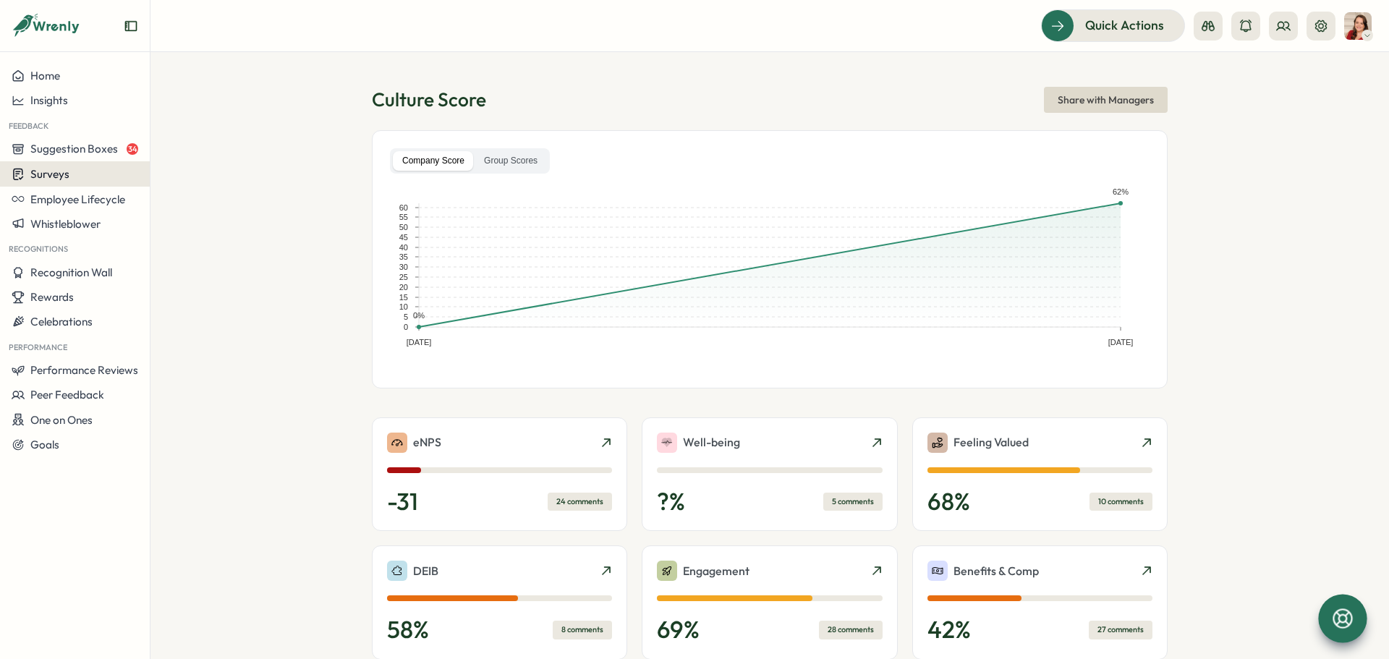
click at [75, 180] on div "Surveys" at bounding box center [75, 174] width 127 height 14
click at [195, 153] on div "Insights" at bounding box center [207, 147] width 108 height 16
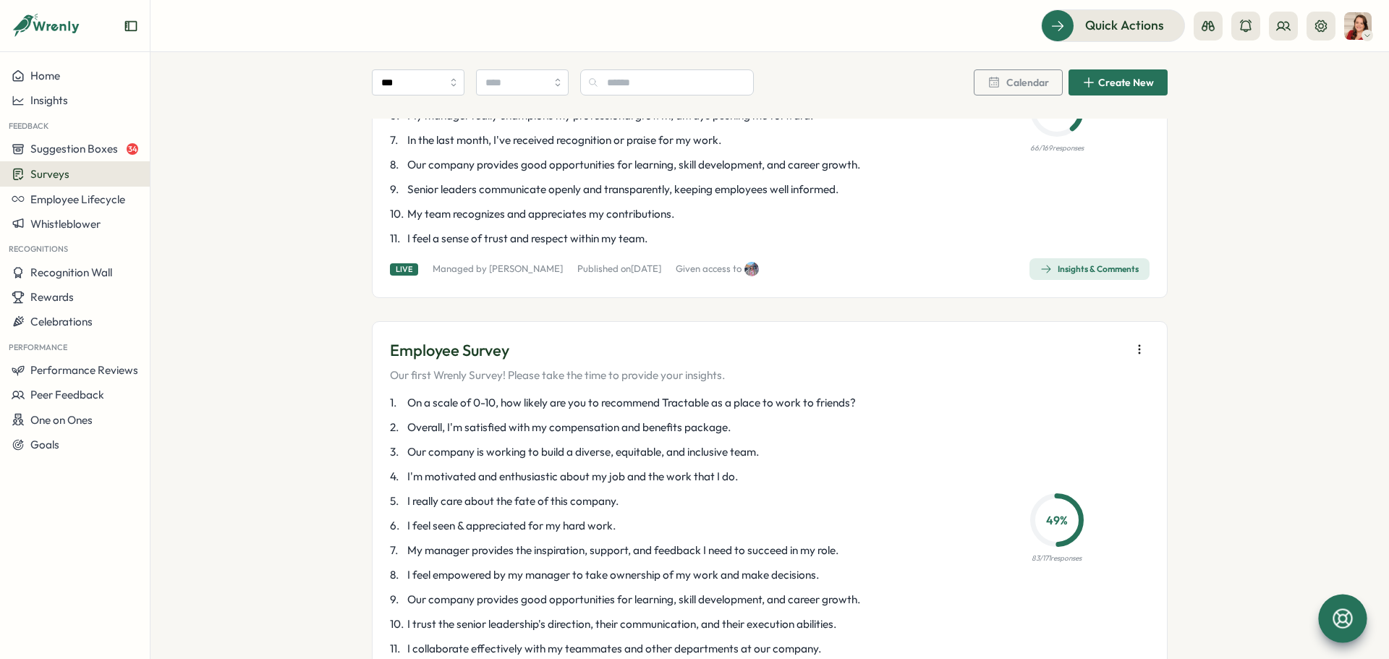
scroll to position [3579, 0]
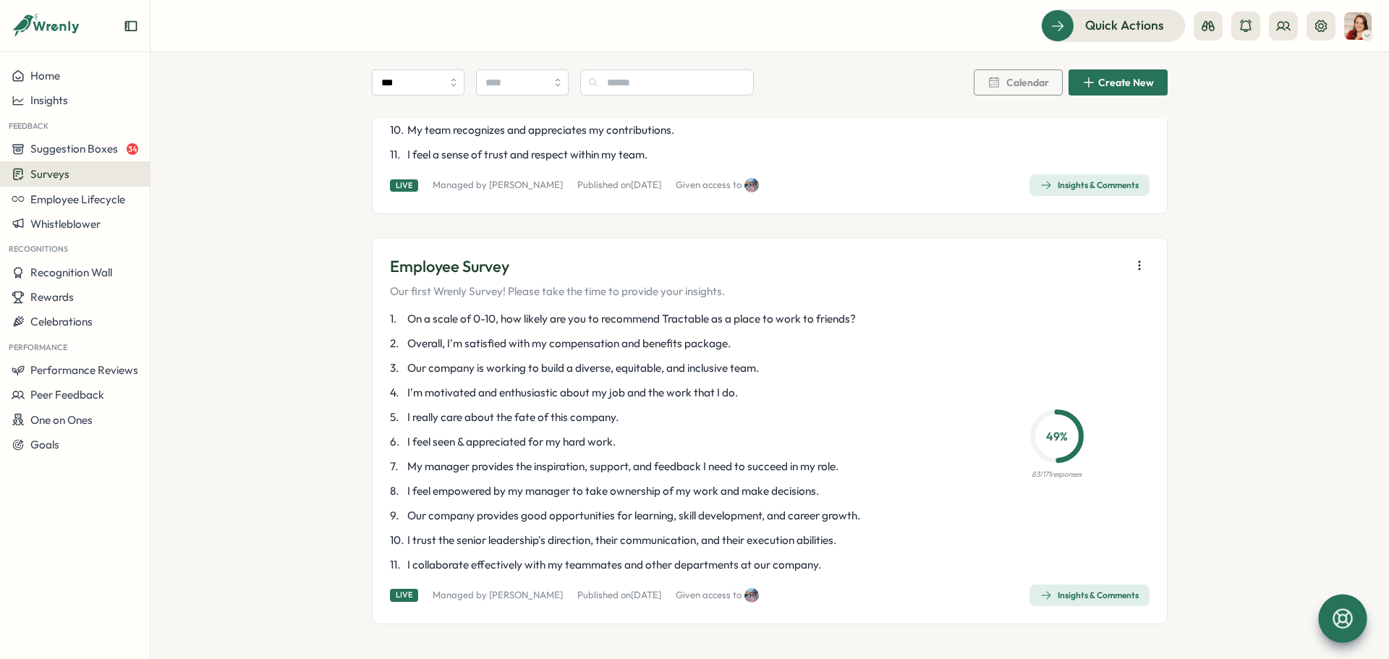
click at [925, 266] on icon "button" at bounding box center [1139, 265] width 14 height 14
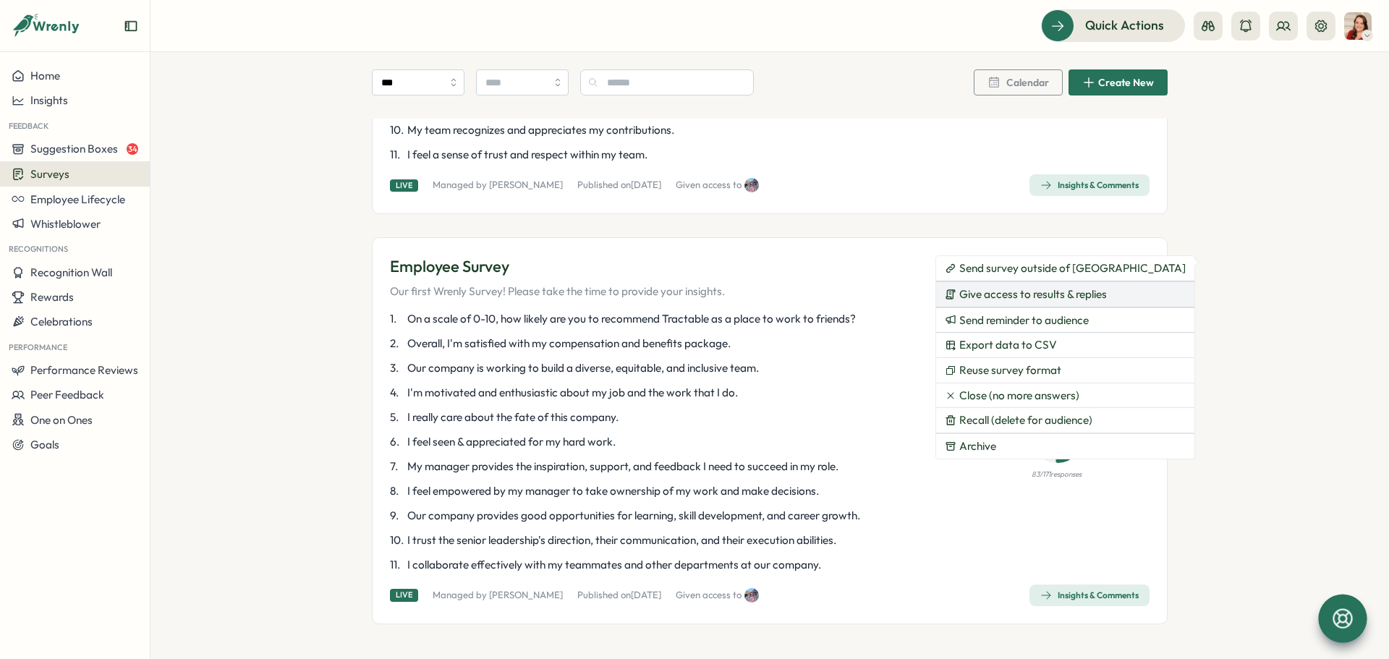
click at [925, 302] on button "Give access to results & replies" at bounding box center [1065, 294] width 258 height 25
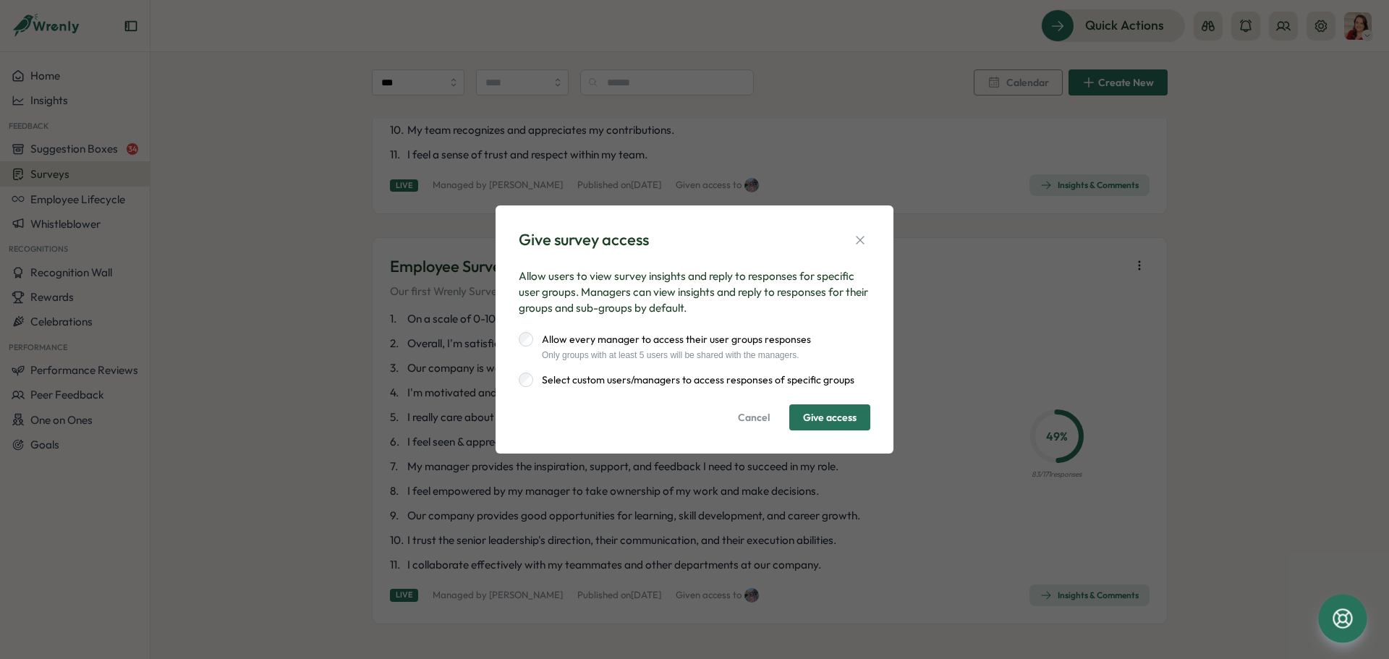
click at [571, 382] on label "Select custom users/managers to access responses of specific groups" at bounding box center [693, 380] width 321 height 14
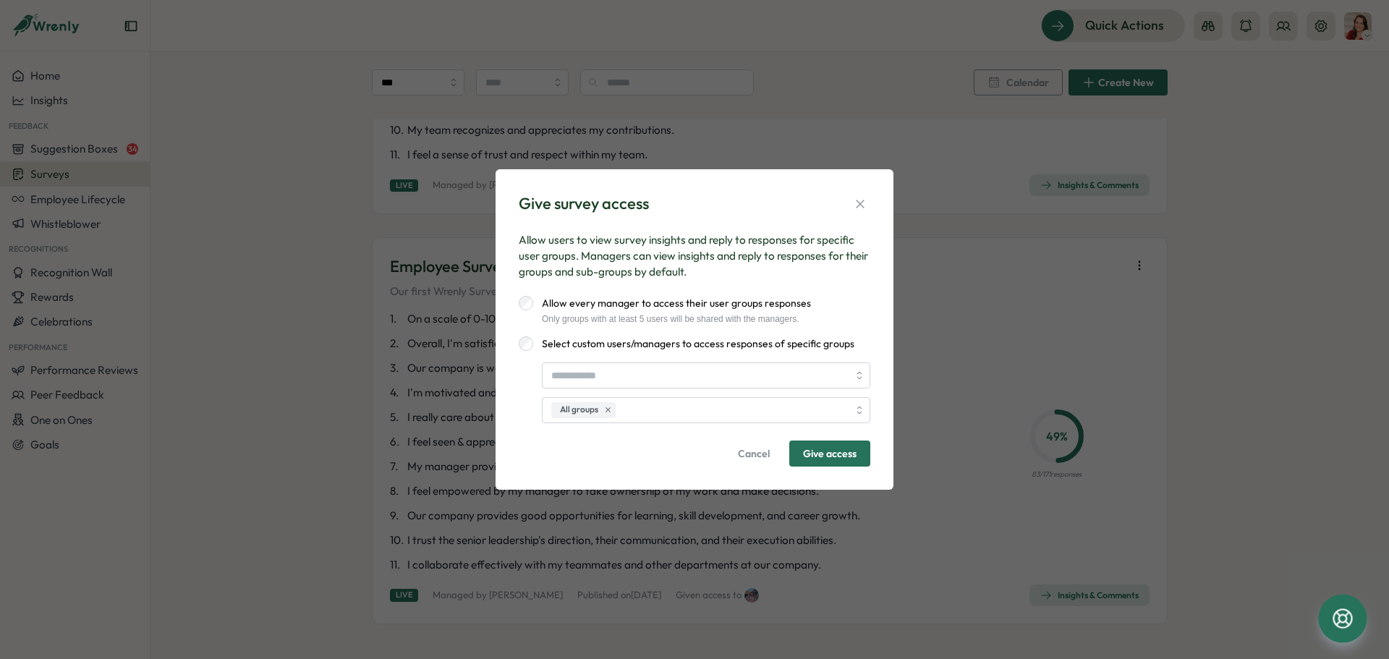
click at [533, 296] on label "Allow every manager to access their user groups responses" at bounding box center [672, 303] width 278 height 14
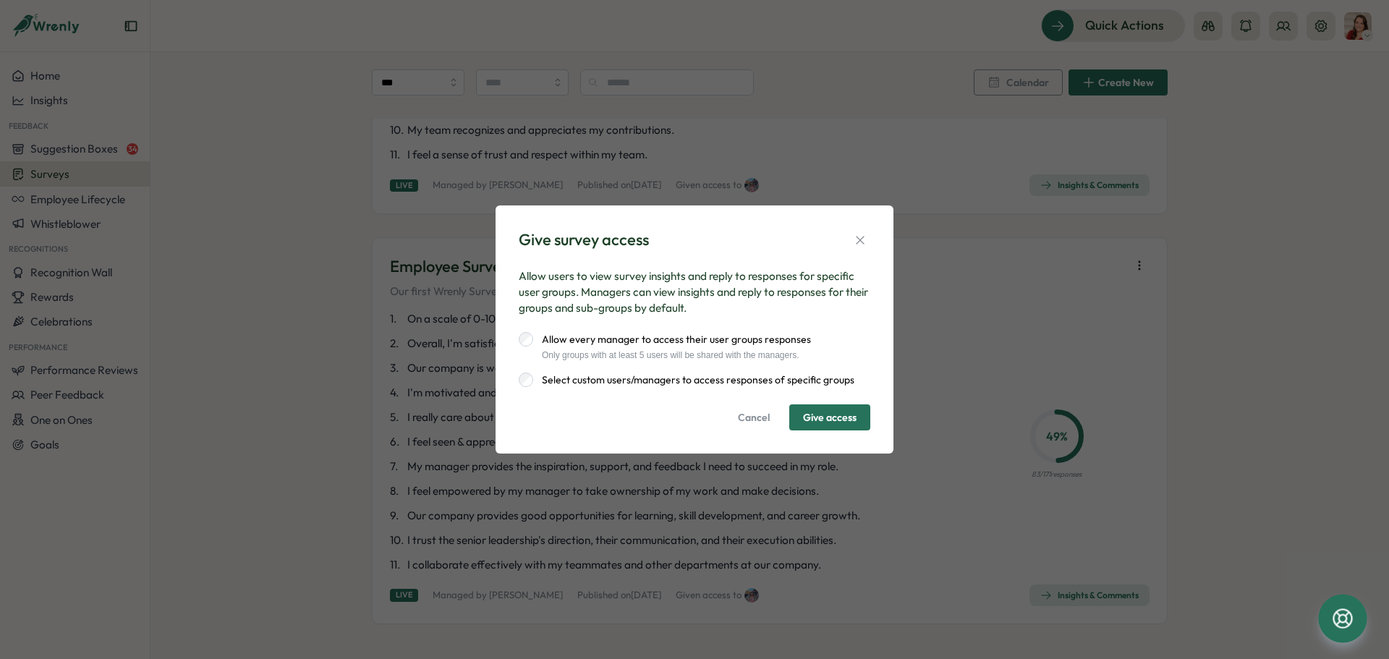
drag, startPoint x: 868, startPoint y: 237, endPoint x: 757, endPoint y: 184, distance: 122.7
click at [868, 237] on button "button" at bounding box center [860, 240] width 20 height 20
